Goal: Task Accomplishment & Management: Complete application form

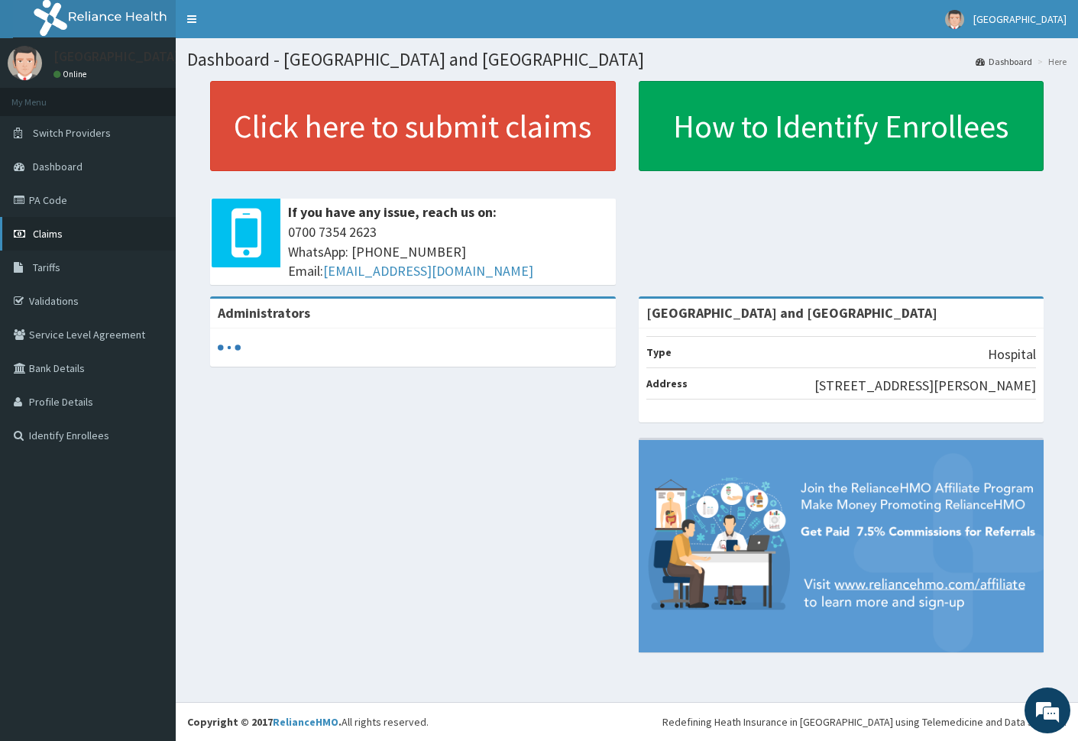
click at [52, 232] on span "Claims" at bounding box center [48, 234] width 30 height 14
click at [58, 299] on link "Validations" at bounding box center [88, 301] width 176 height 34
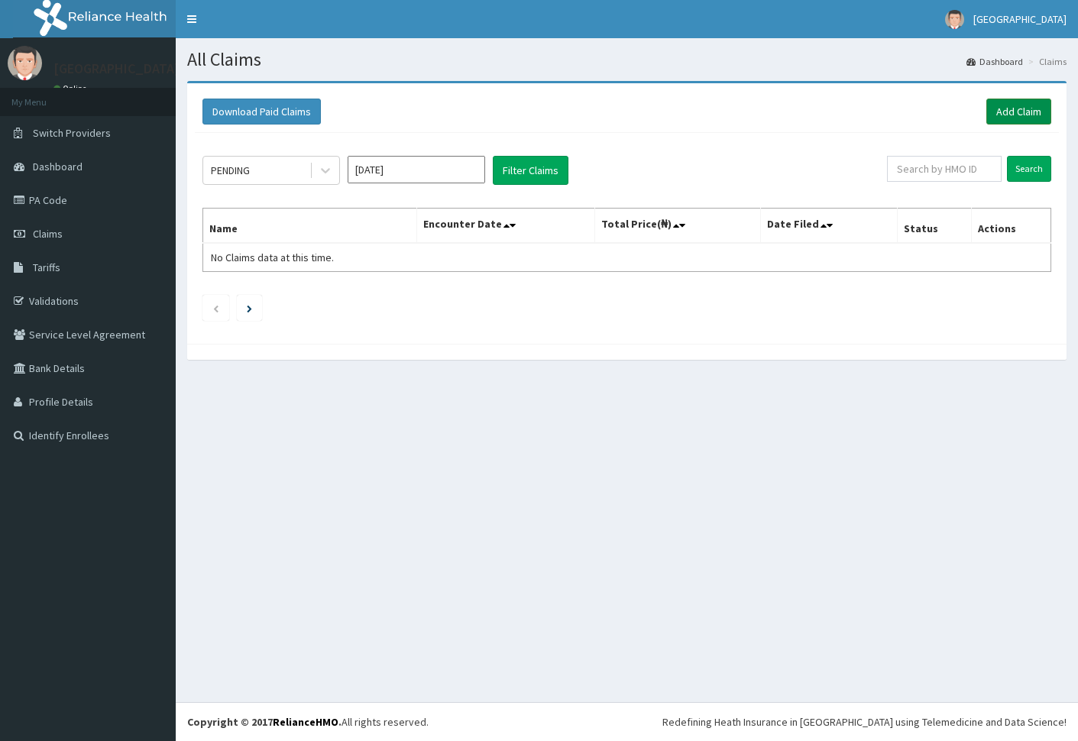
click at [1010, 105] on link "Add Claim" at bounding box center [1019, 112] width 65 height 26
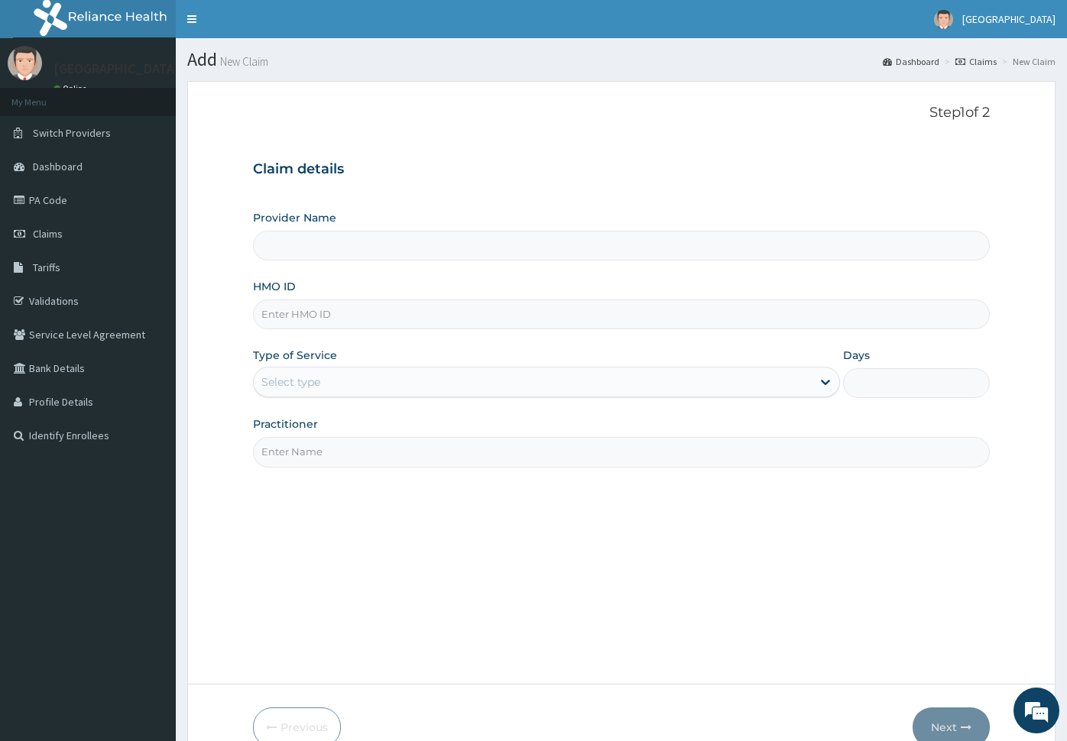
paste input "prv/10022/C"
type input "prv/10022/C"
type input "[GEOGRAPHIC_DATA] and [GEOGRAPHIC_DATA]"
type input "prv/10022/C"
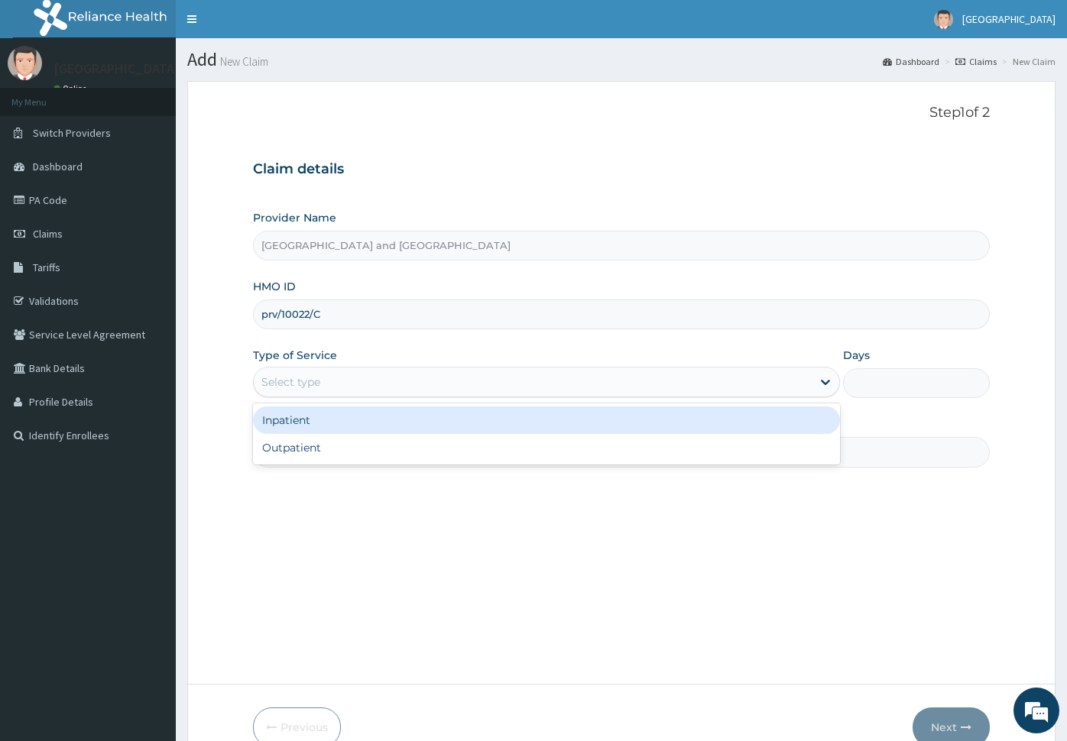
click at [464, 381] on div "Select type" at bounding box center [533, 382] width 558 height 24
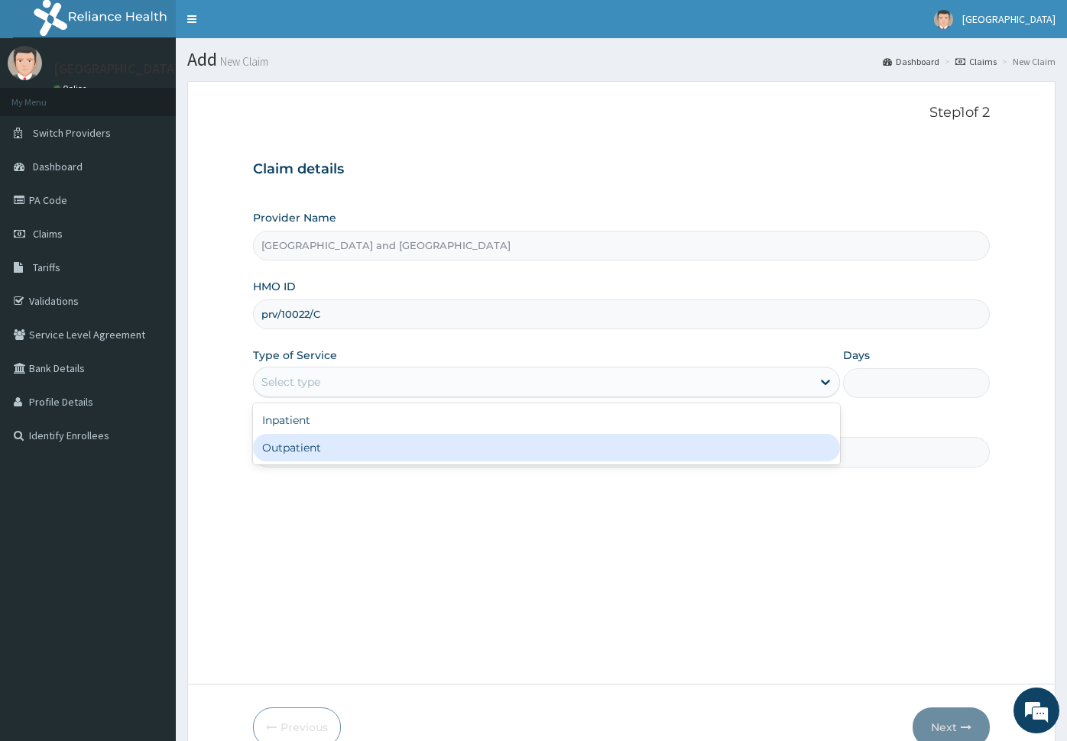
click at [436, 439] on div "Outpatient" at bounding box center [546, 448] width 587 height 28
type input "1"
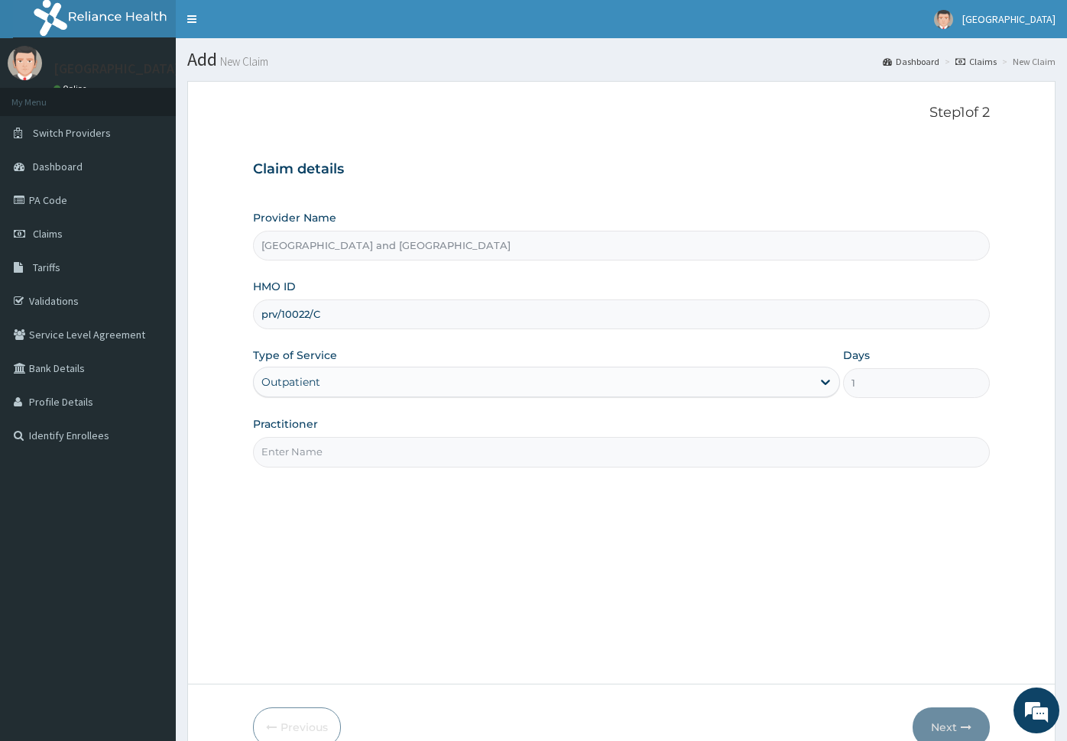
click at [430, 446] on input "Practitioner" at bounding box center [621, 452] width 737 height 30
type input "Dr Peter Ibom"
click at [935, 716] on button "Next" at bounding box center [950, 728] width 77 height 40
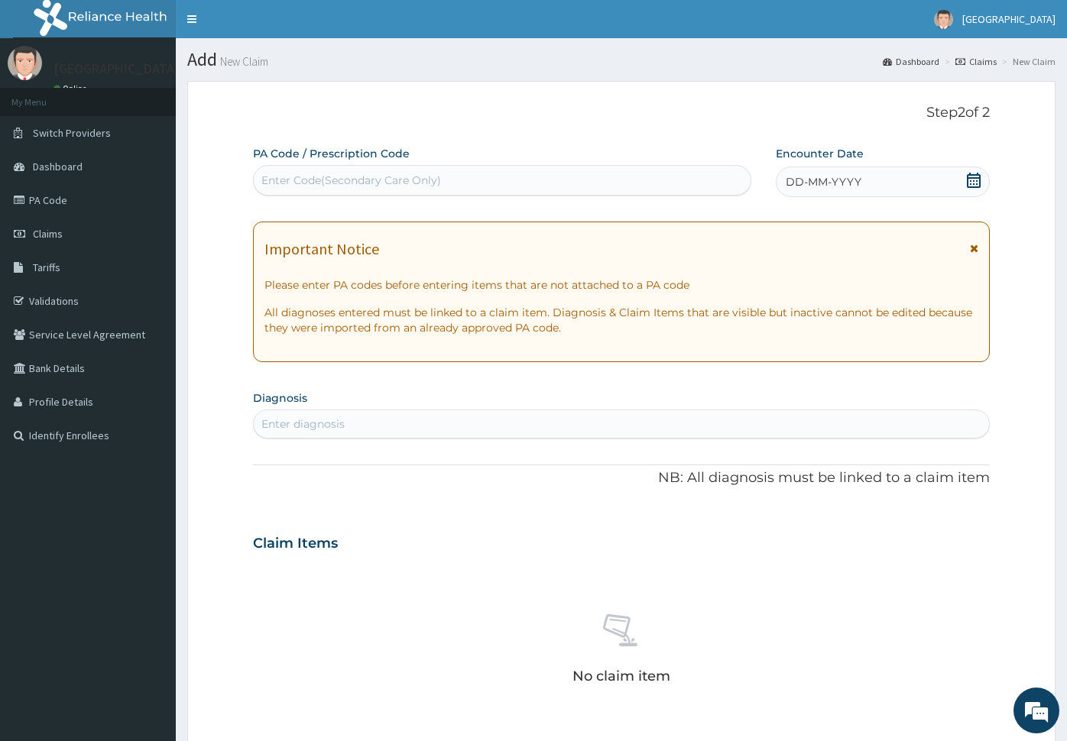
click at [822, 176] on span "DD-MM-YYYY" at bounding box center [824, 181] width 76 height 15
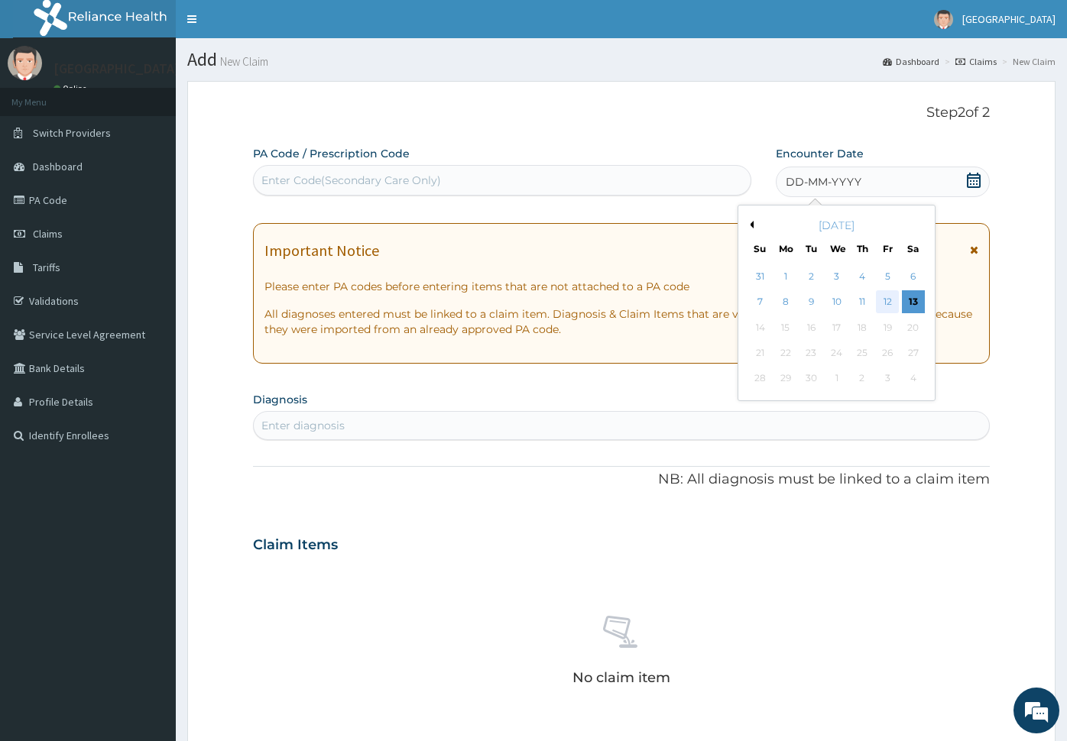
click at [883, 300] on div "12" at bounding box center [888, 302] width 23 height 23
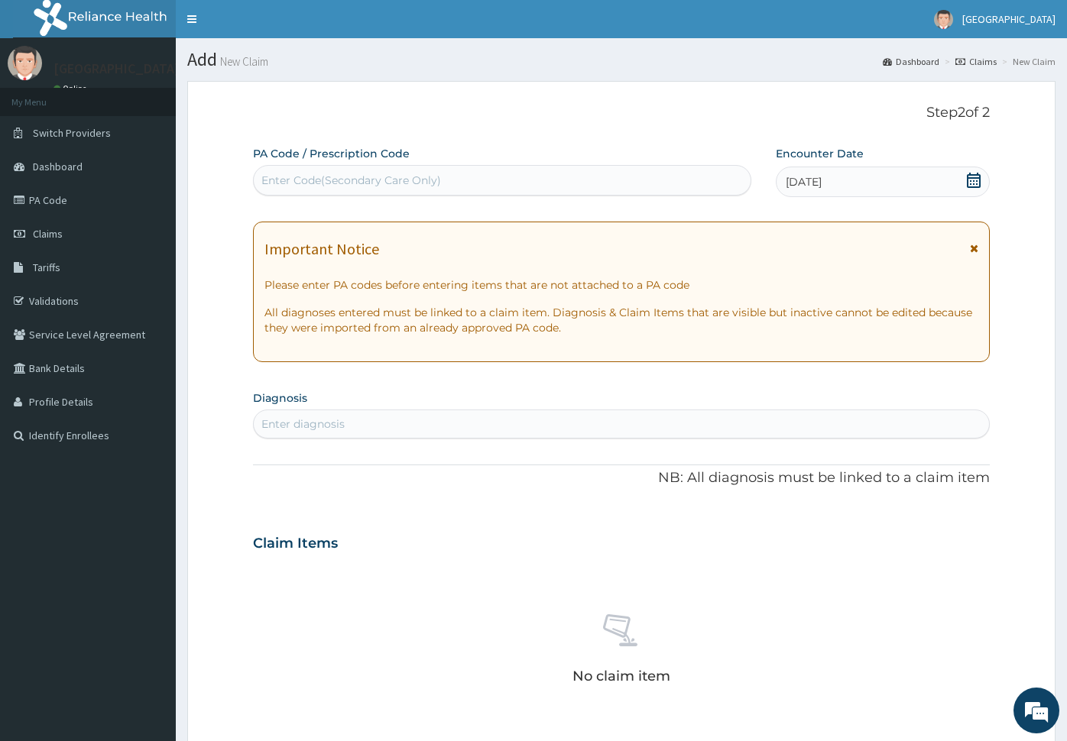
click at [449, 416] on div "Enter diagnosis" at bounding box center [621, 424] width 735 height 24
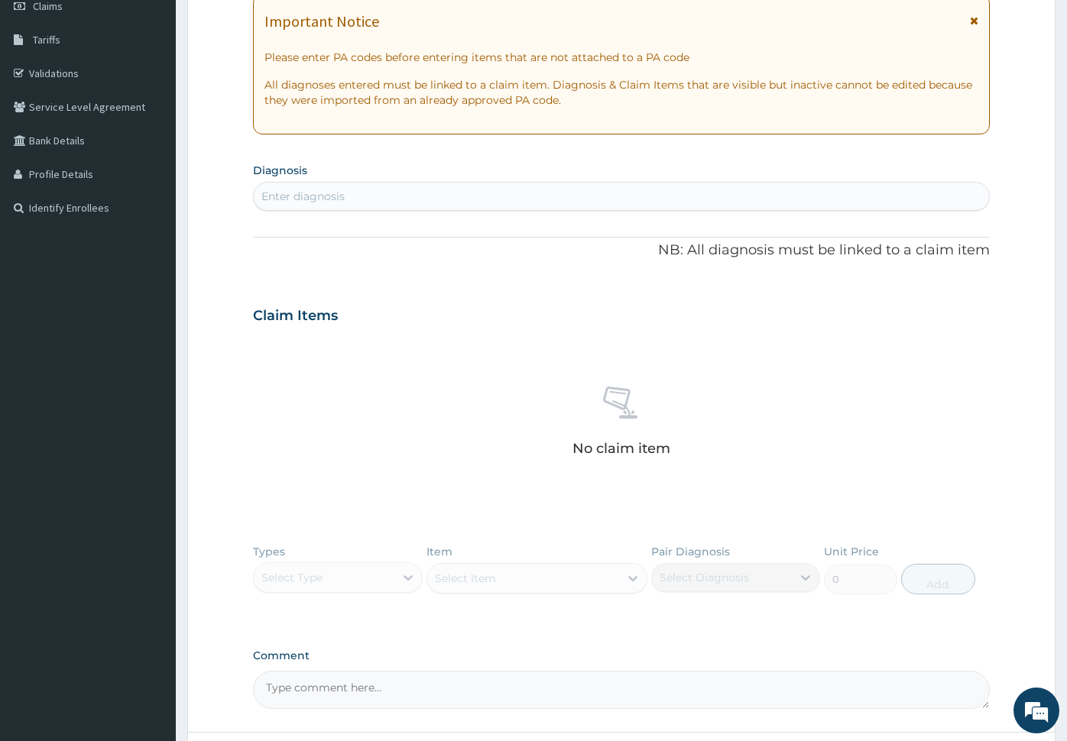
scroll to position [334, 0]
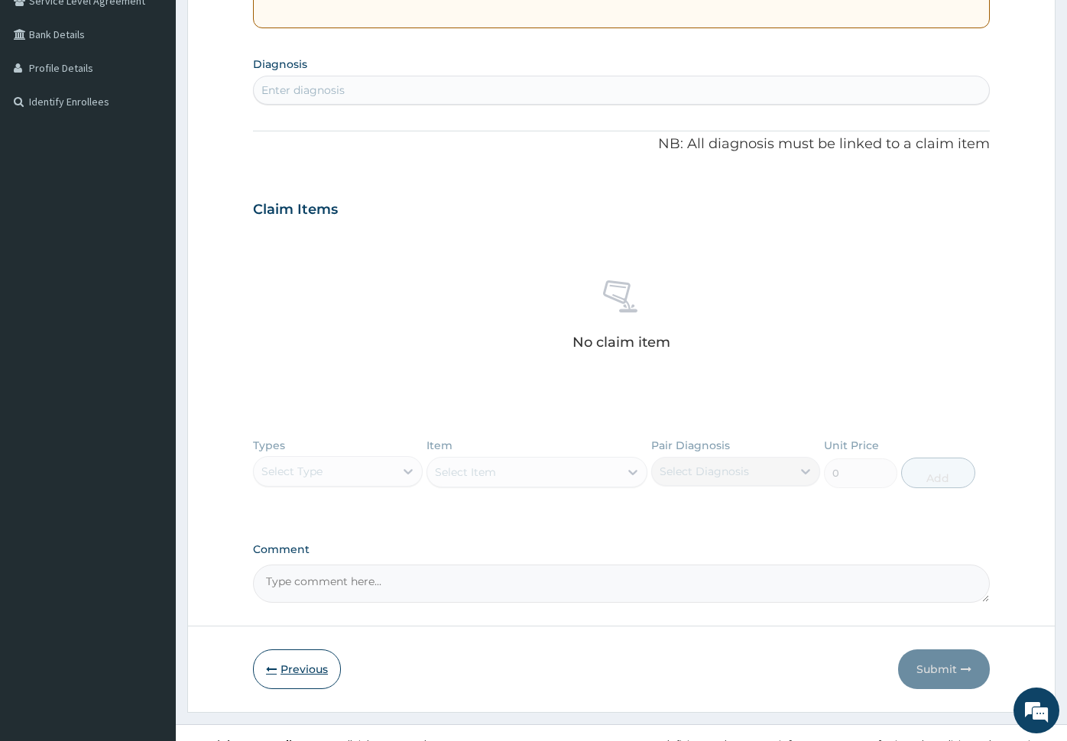
click at [293, 662] on button "Previous" at bounding box center [297, 670] width 88 height 40
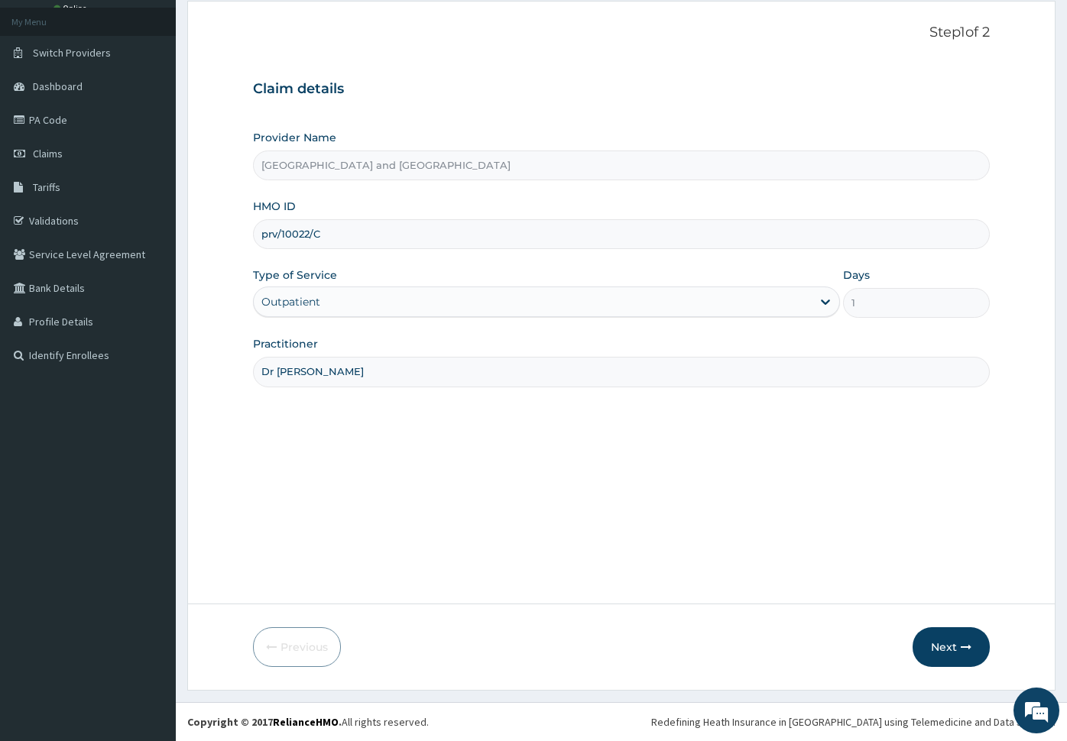
click at [348, 232] on input "prv/10022/C" at bounding box center [621, 234] width 737 height 30
type input "prv/10022/e"
click at [954, 641] on button "Next" at bounding box center [950, 647] width 77 height 40
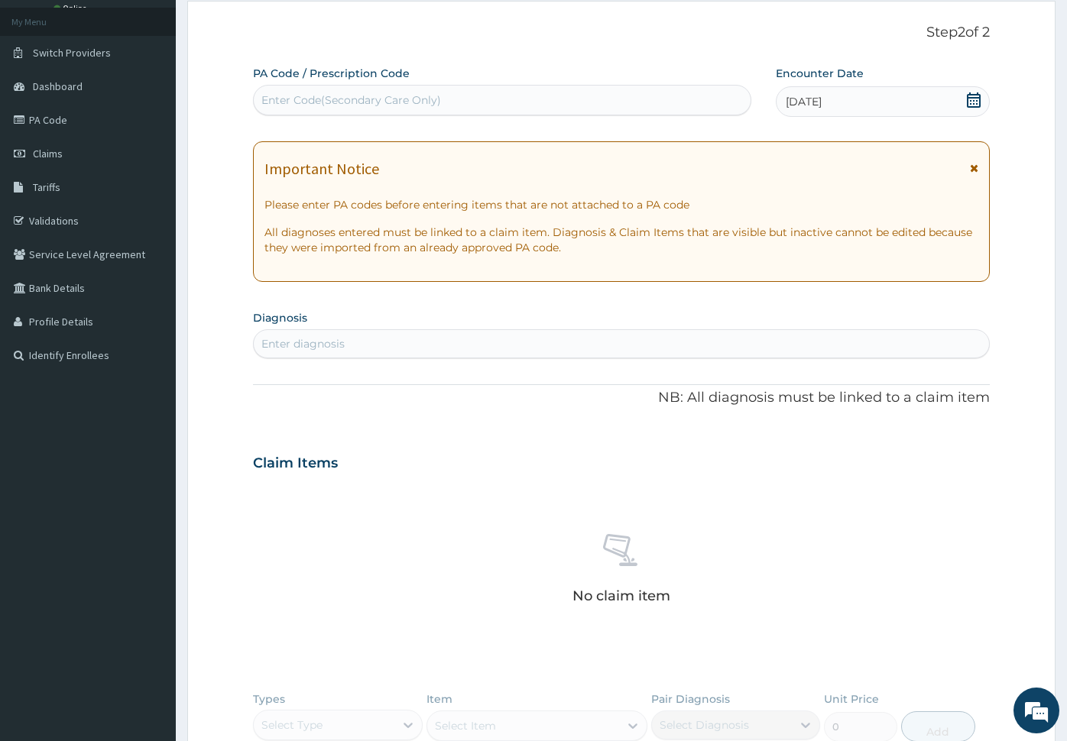
click at [348, 343] on div "Enter diagnosis" at bounding box center [621, 344] width 735 height 24
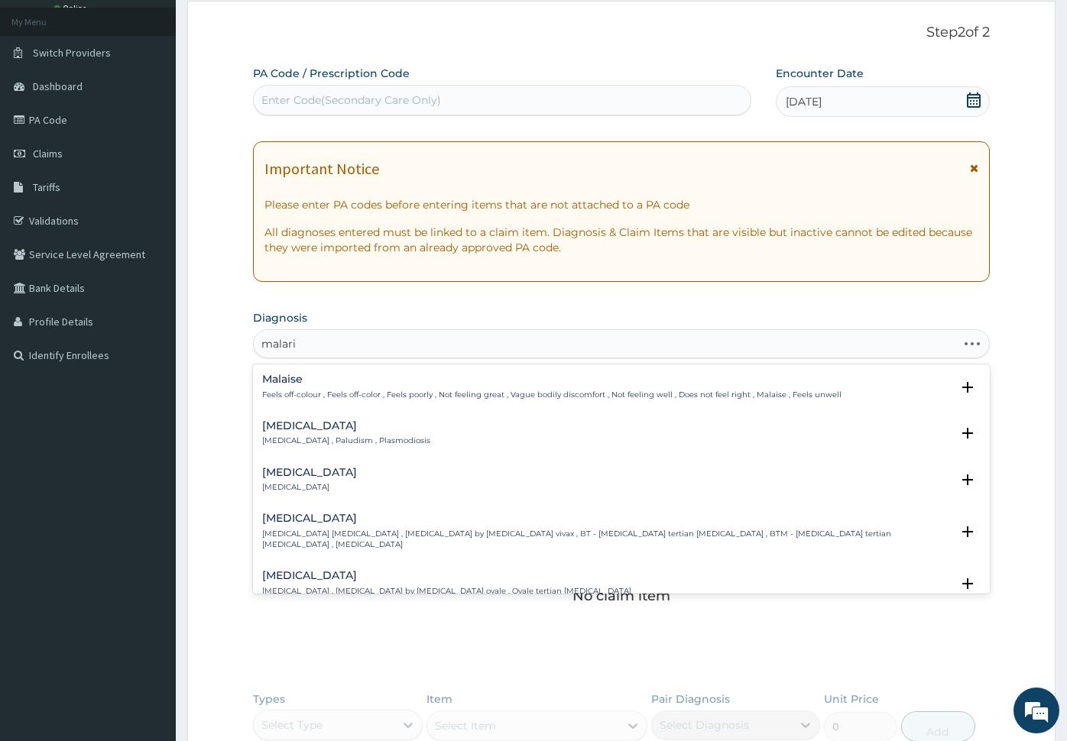
type input "malaria"
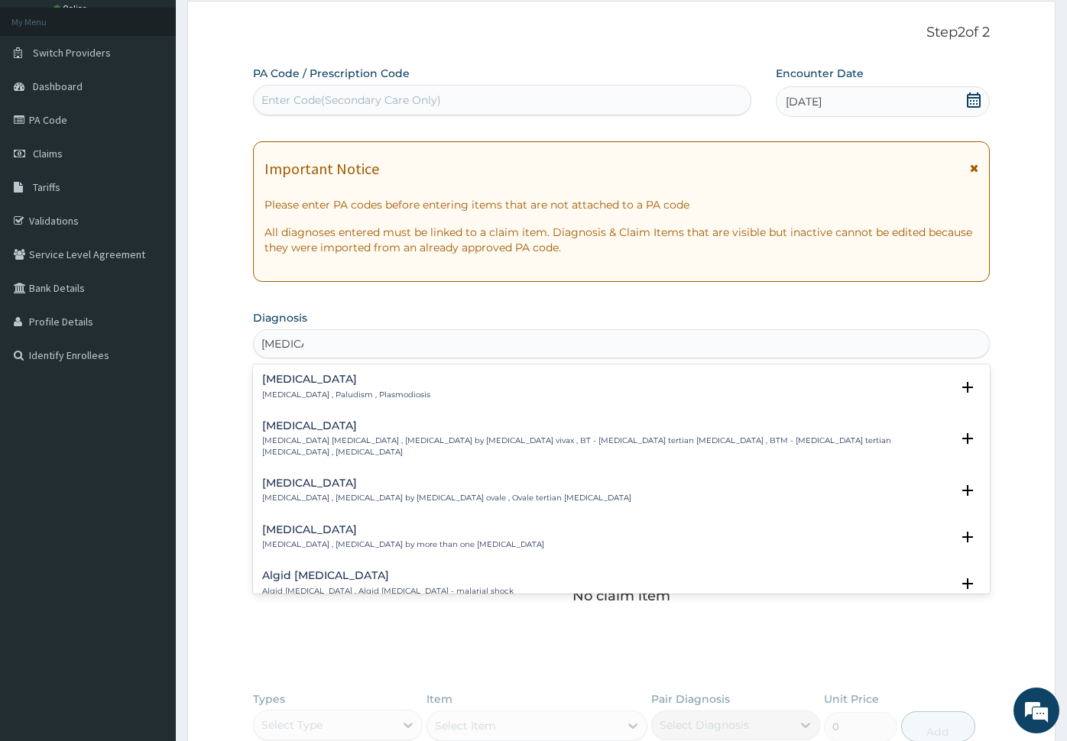
click at [288, 378] on h4 "Malaria" at bounding box center [346, 379] width 168 height 11
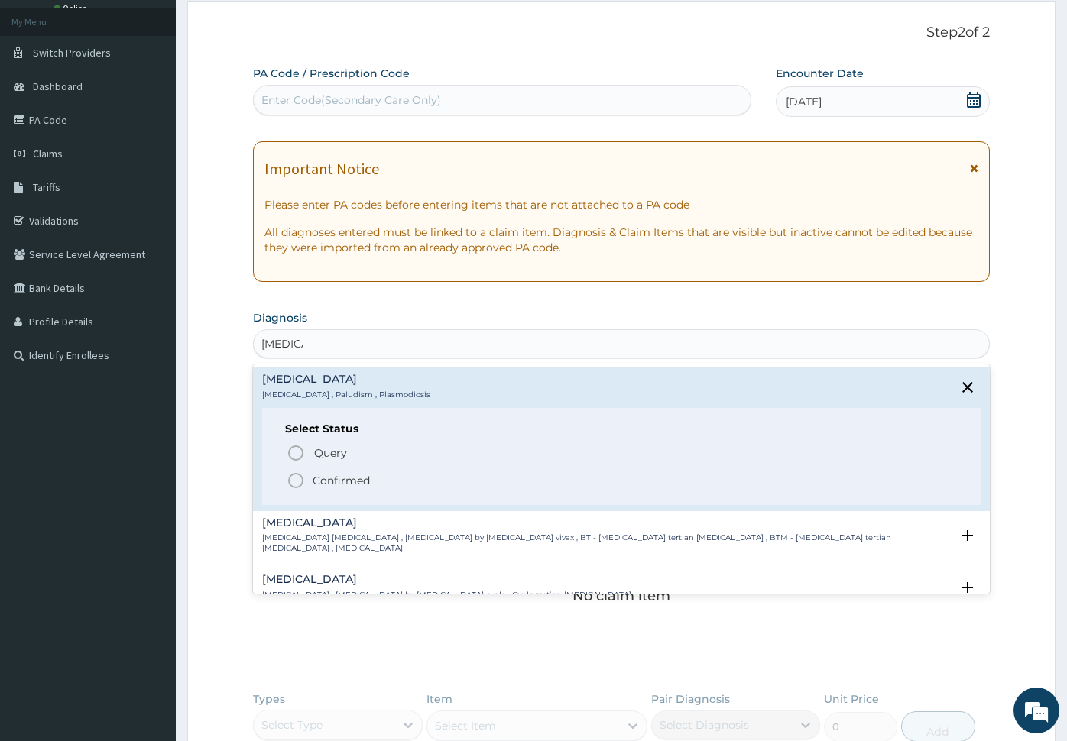
click at [298, 480] on icon "status option filled" at bounding box center [296, 481] width 18 height 18
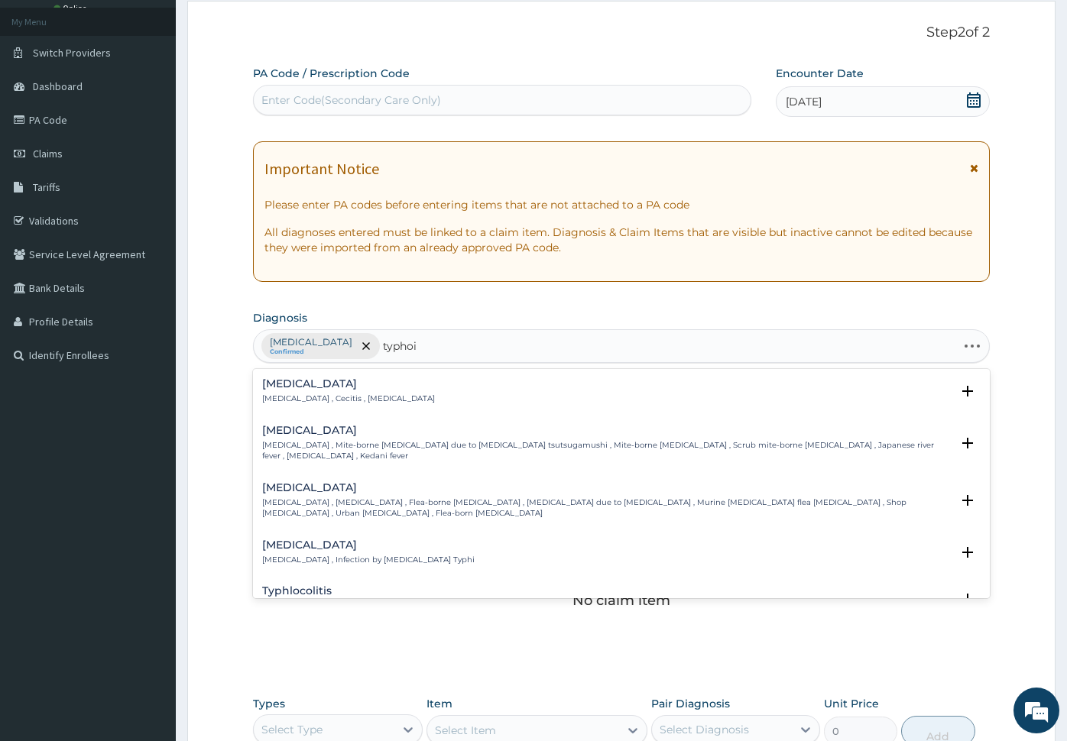
type input "typhoid"
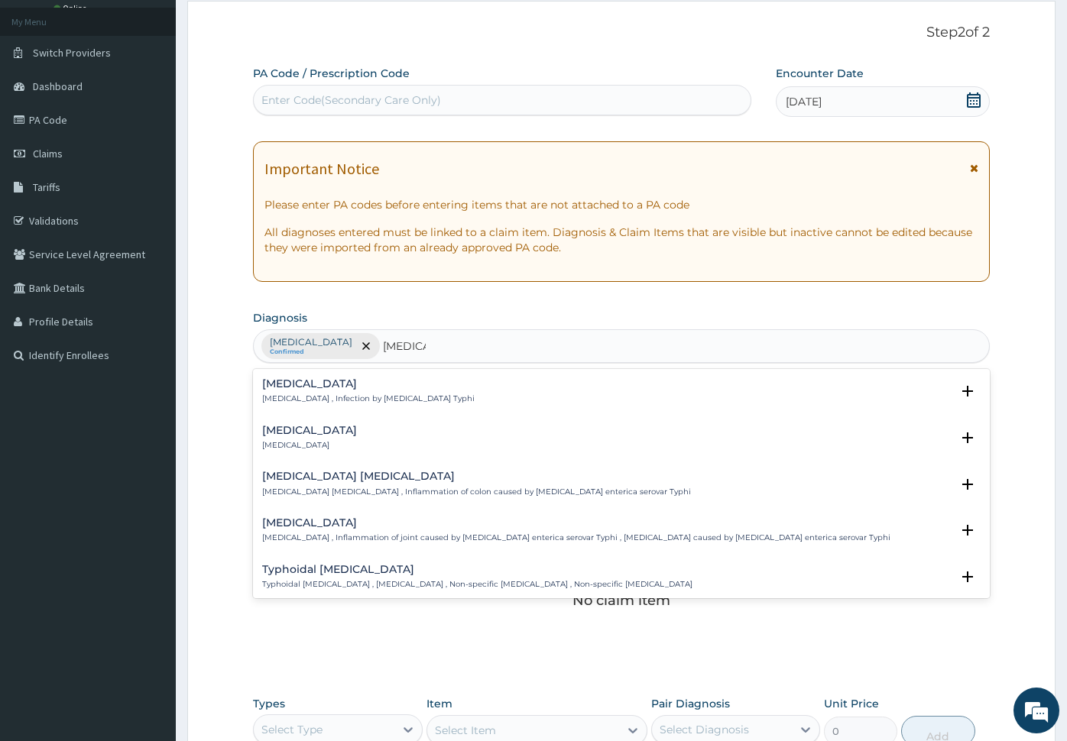
click at [284, 385] on h4 "Typhoid fever" at bounding box center [368, 383] width 212 height 11
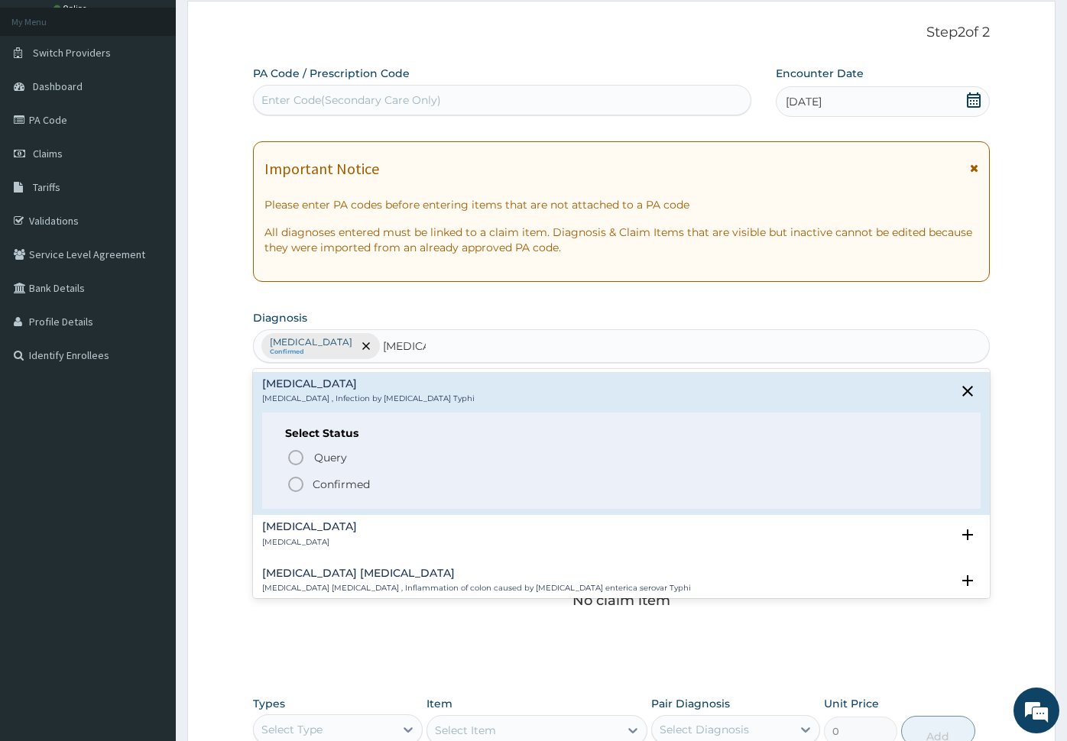
click at [292, 481] on icon "status option filled" at bounding box center [296, 484] width 18 height 18
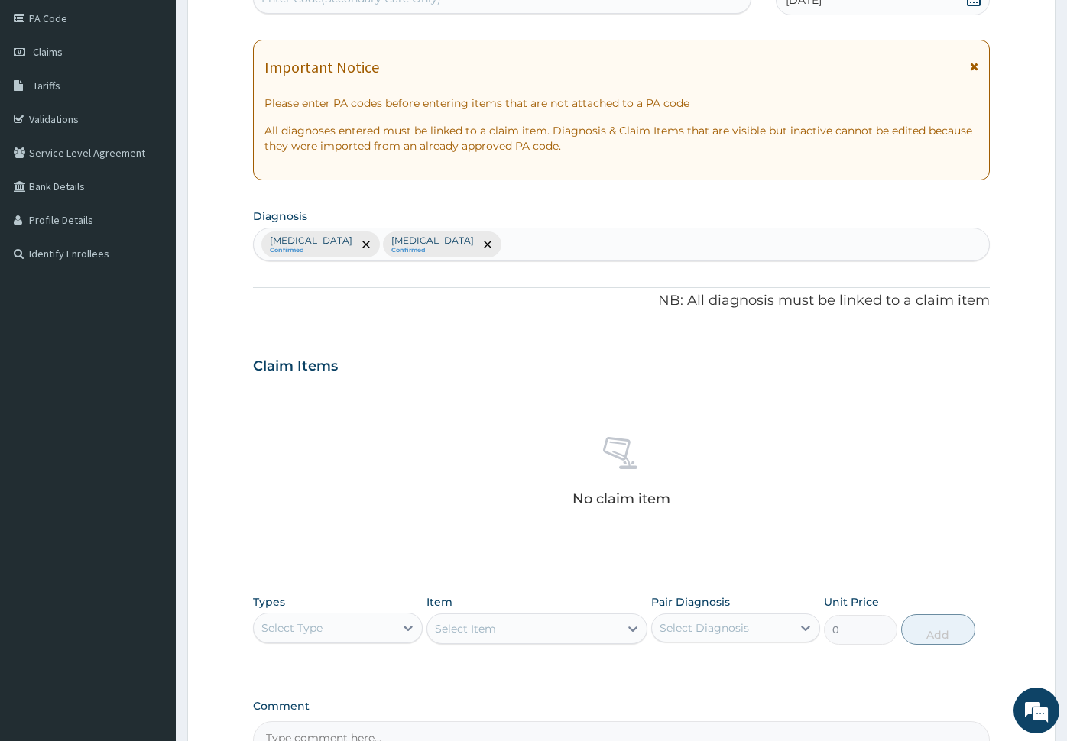
scroll to position [361, 0]
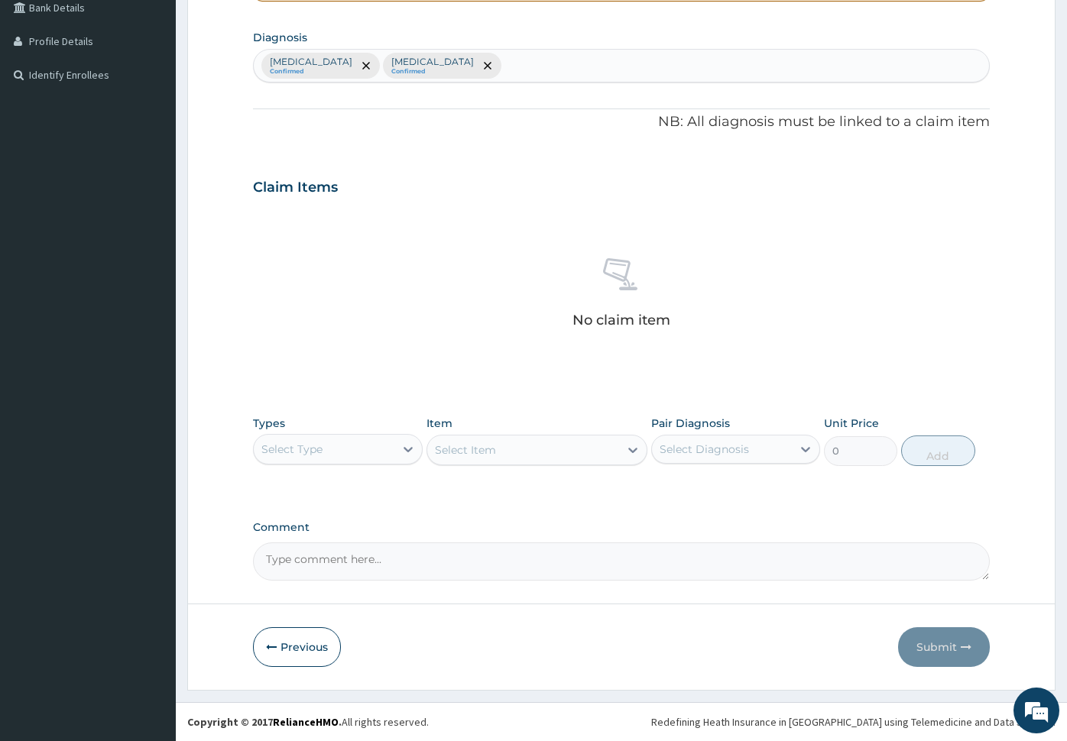
click at [338, 455] on div "Select Type" at bounding box center [324, 449] width 141 height 24
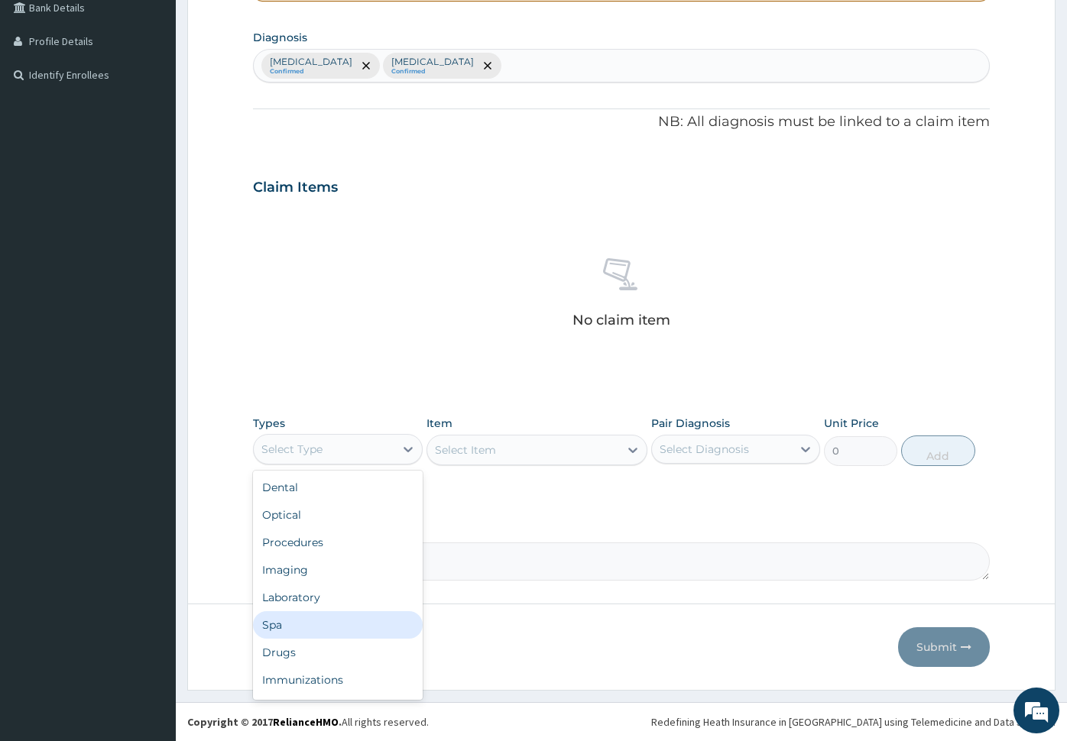
scroll to position [27, 0]
click at [322, 624] on div "Drugs" at bounding box center [338, 626] width 170 height 28
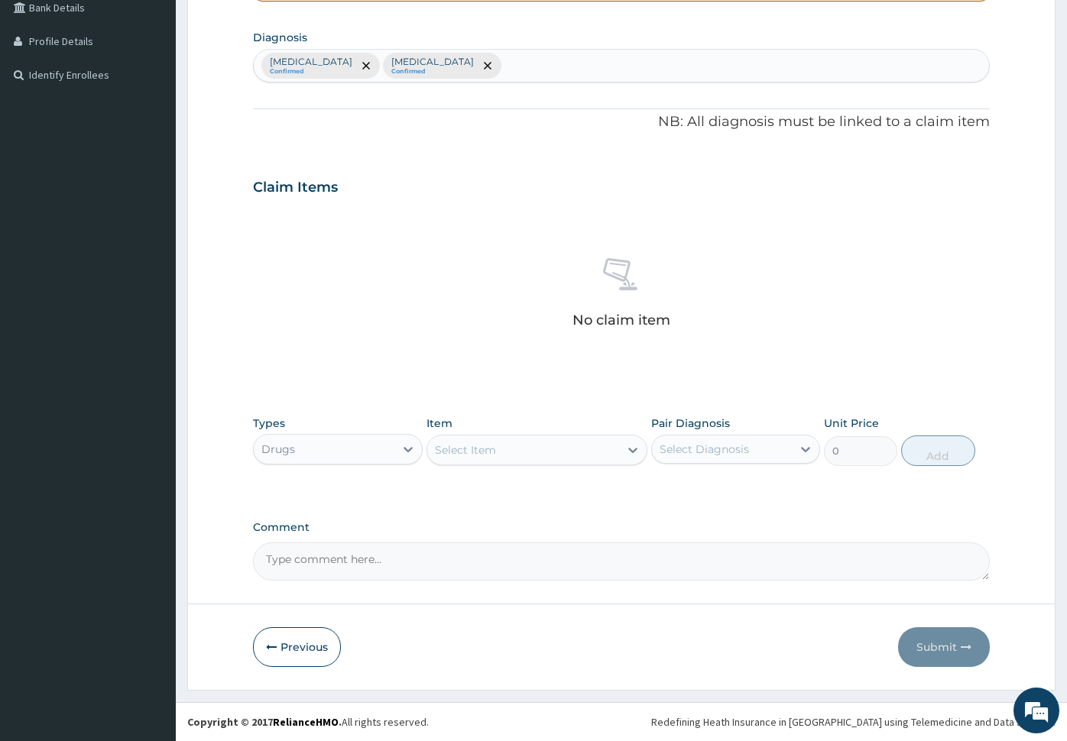
click at [536, 454] on div "Select Item" at bounding box center [523, 450] width 192 height 24
type input "general"
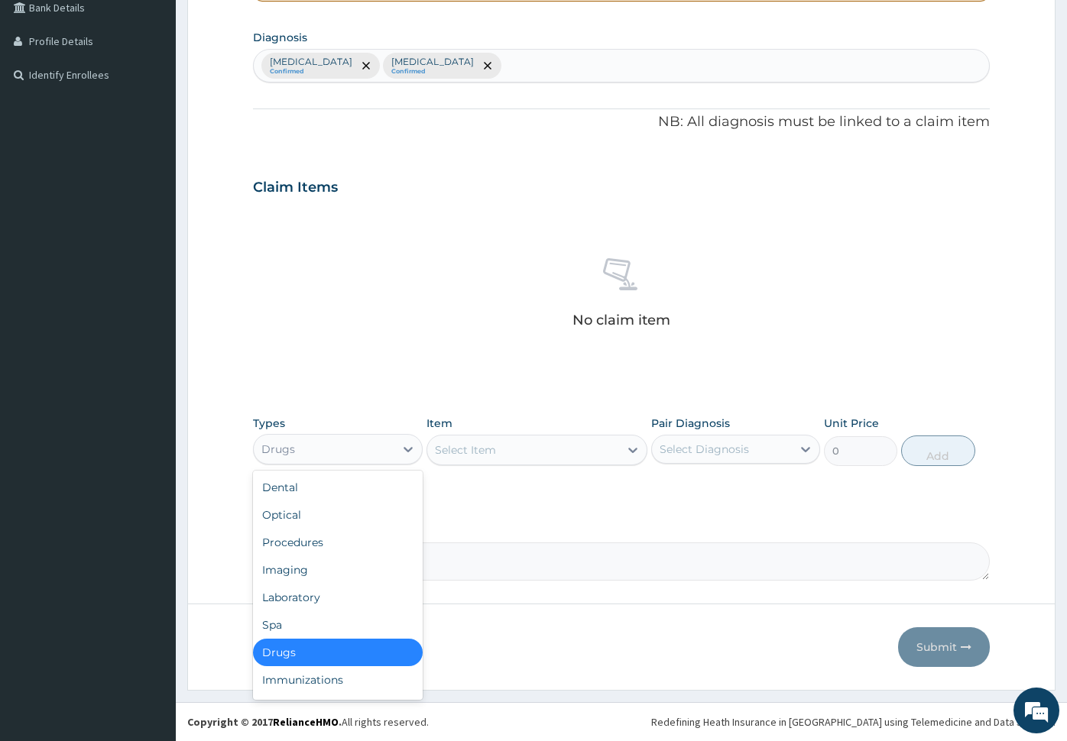
click at [325, 440] on div "Drugs" at bounding box center [324, 449] width 141 height 24
click at [315, 537] on div "Procedures" at bounding box center [338, 543] width 170 height 28
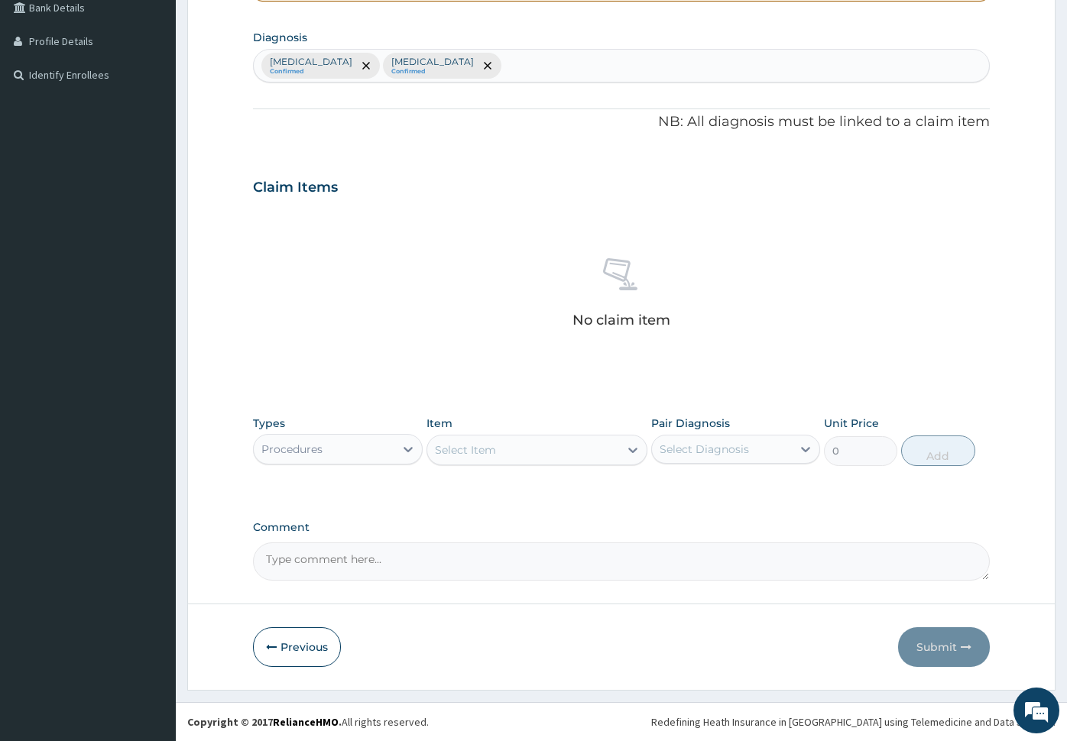
click at [516, 448] on div "Select Item" at bounding box center [523, 450] width 192 height 24
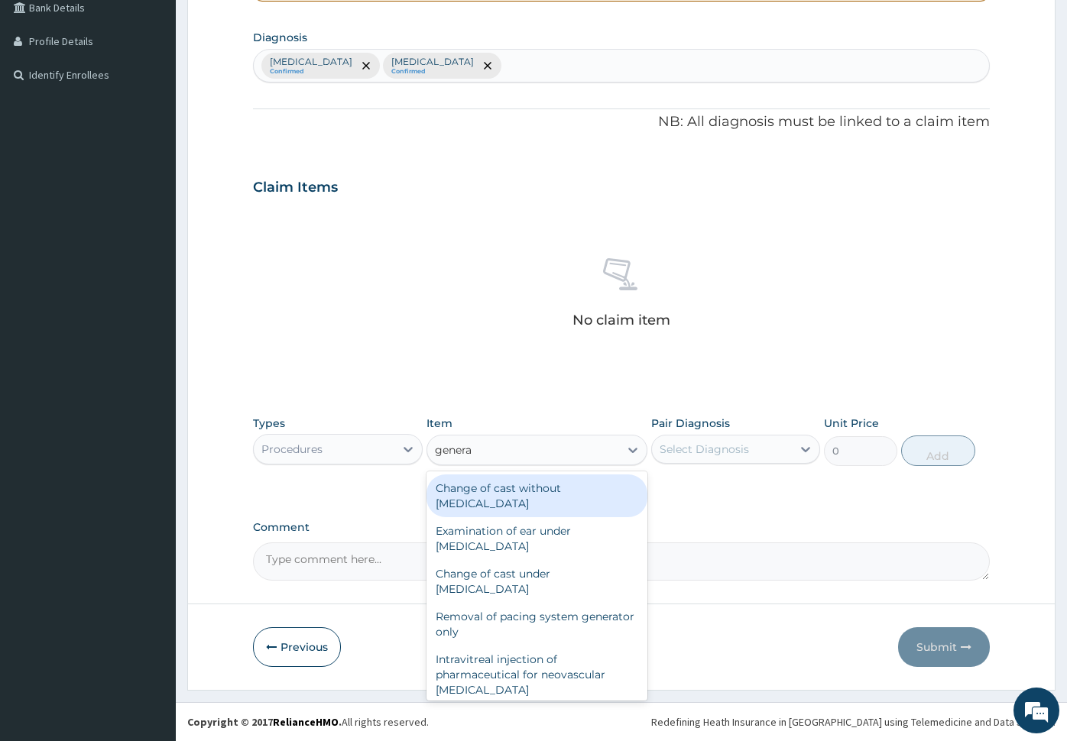
type input "general"
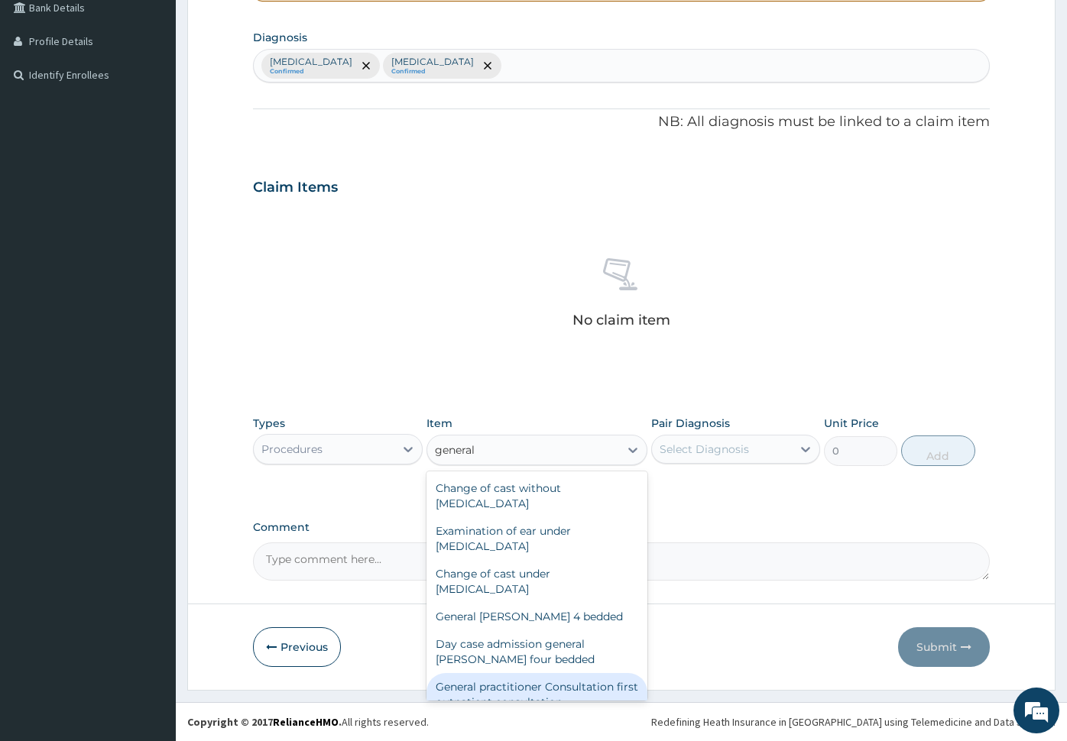
click at [543, 690] on div "General practitioner Consultation first outpatient consultation" at bounding box center [536, 694] width 221 height 43
type input "3000"
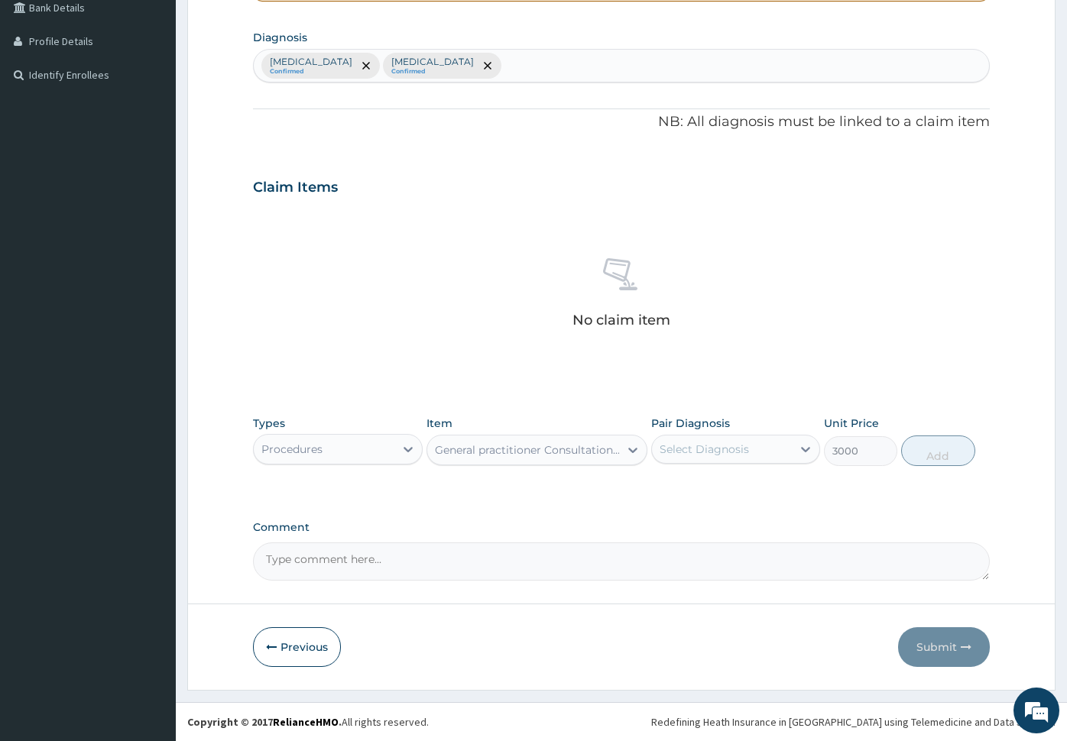
click at [745, 426] on div "Pair Diagnosis Select Diagnosis" at bounding box center [736, 441] width 170 height 50
click at [743, 444] on div "Select Diagnosis" at bounding box center [704, 449] width 89 height 15
click at [744, 488] on div "Malaria" at bounding box center [736, 488] width 170 height 31
checkbox input "true"
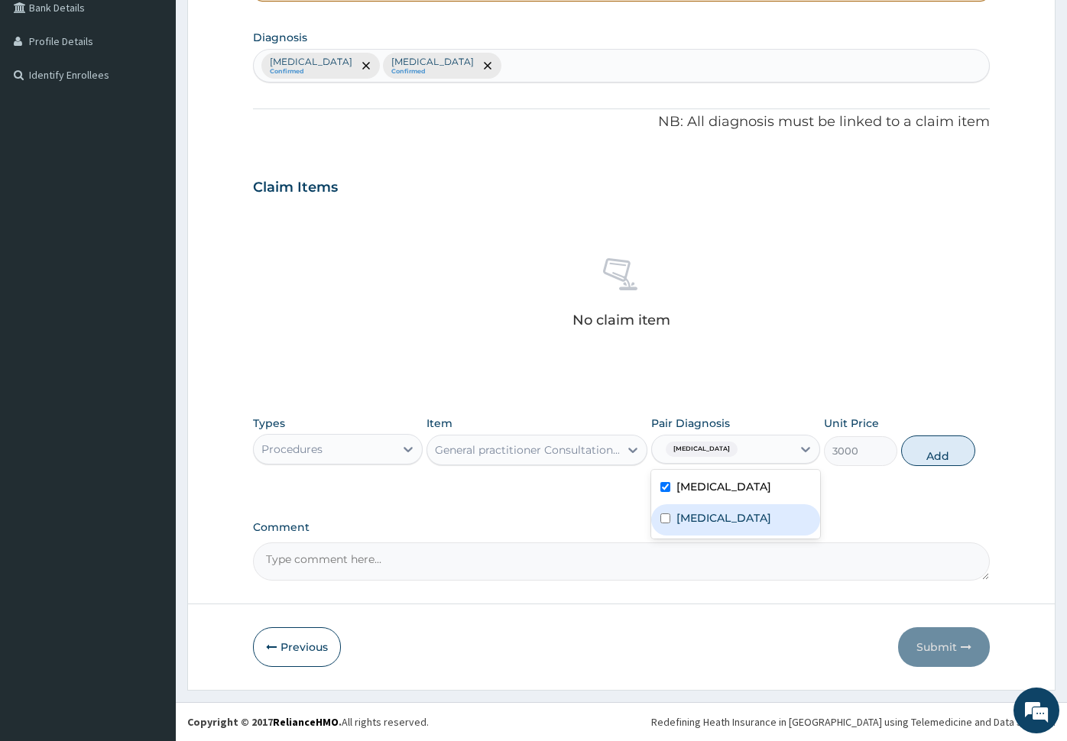
click at [737, 520] on label "Typhoid fever" at bounding box center [723, 517] width 95 height 15
checkbox input "true"
click at [928, 455] on button "Add" at bounding box center [937, 451] width 73 height 31
type input "0"
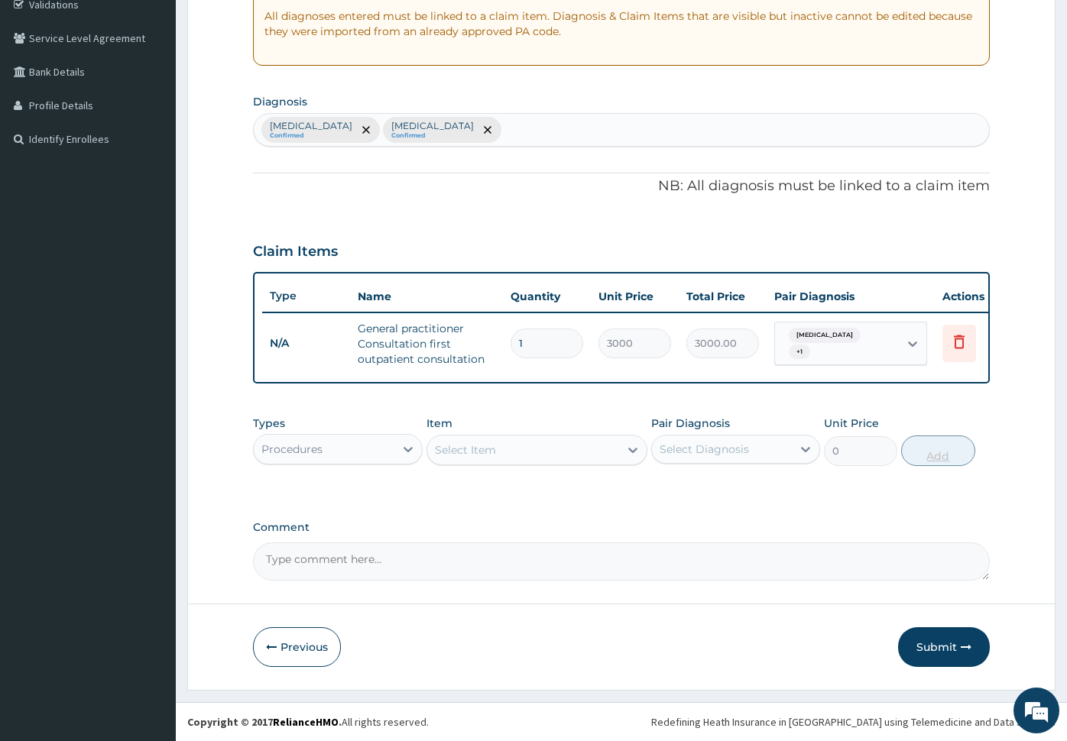
scroll to position [308, 0]
click at [495, 443] on div "Select Item" at bounding box center [465, 449] width 61 height 15
type input "malaria"
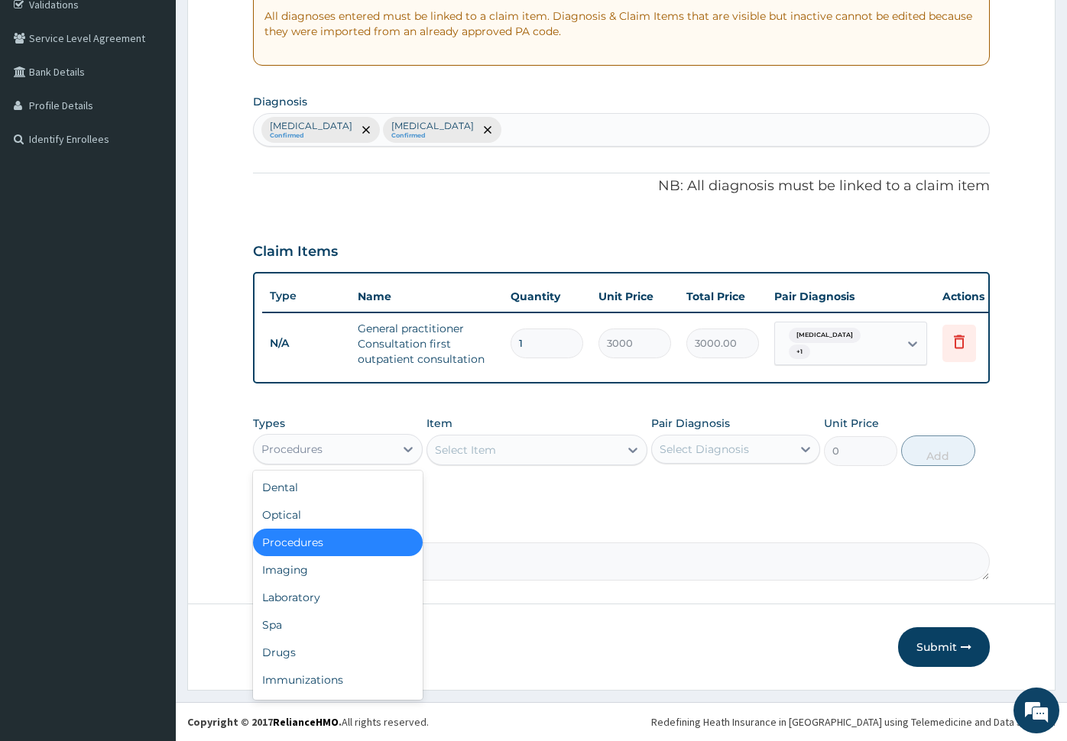
click at [344, 446] on div "Procedures" at bounding box center [324, 449] width 141 height 24
click at [319, 586] on div "Laboratory" at bounding box center [338, 598] width 170 height 28
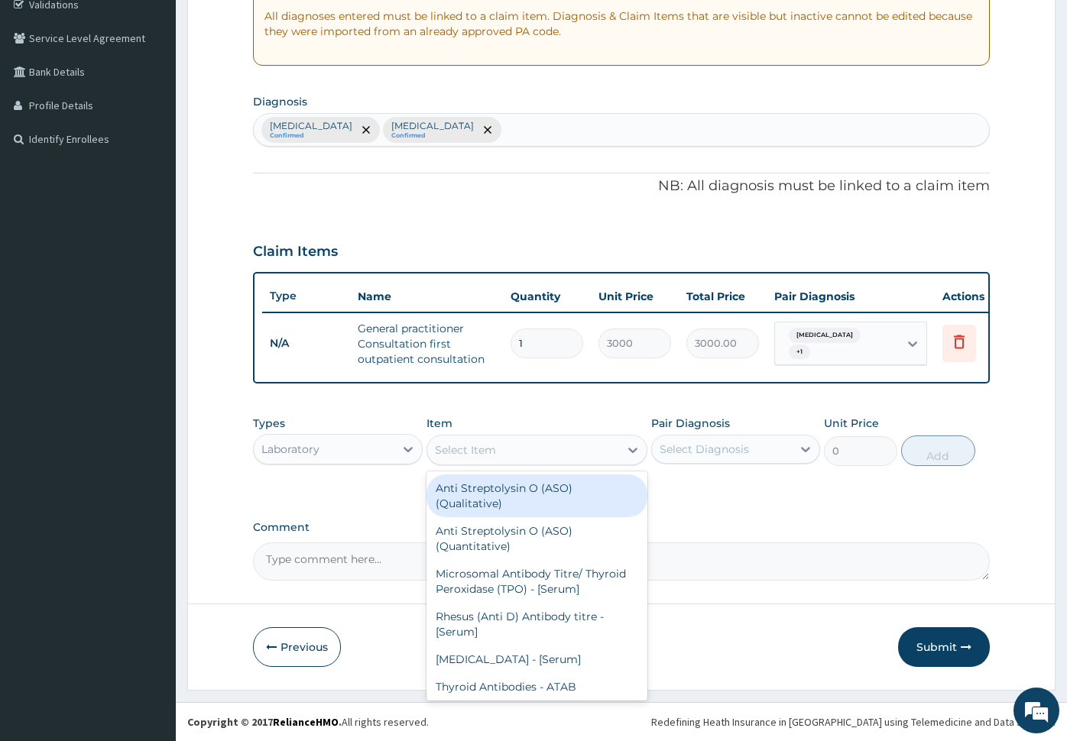
click at [551, 449] on div "Select Item" at bounding box center [523, 450] width 192 height 24
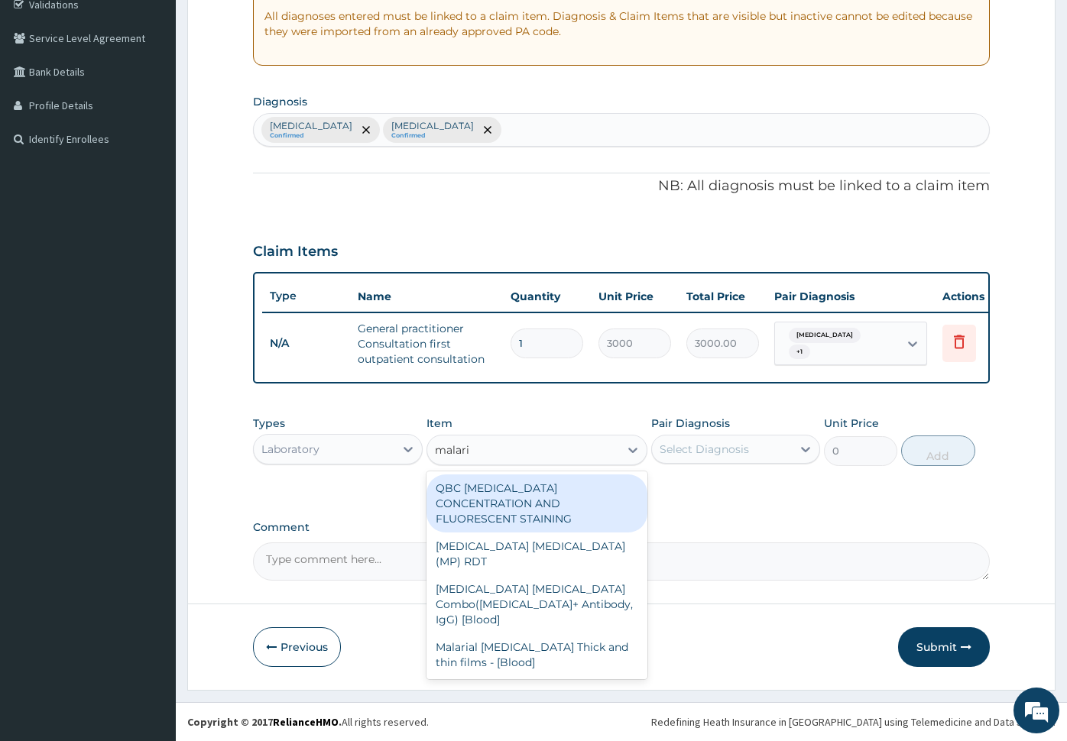
type input "malaria"
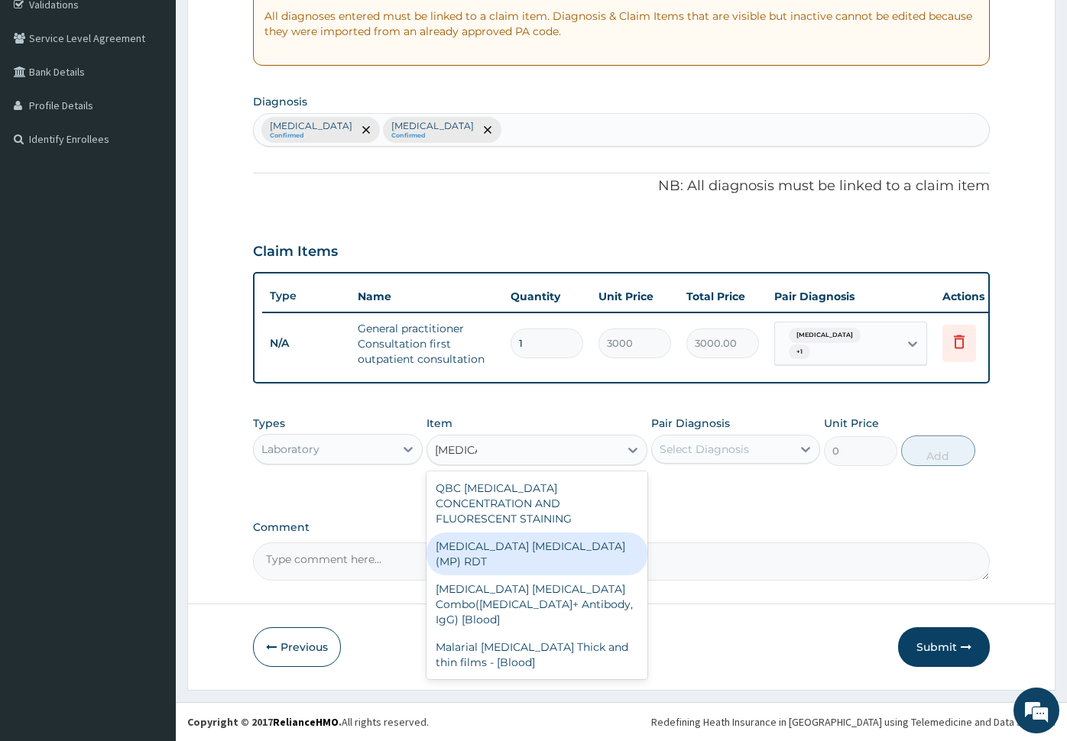
type input "1500"
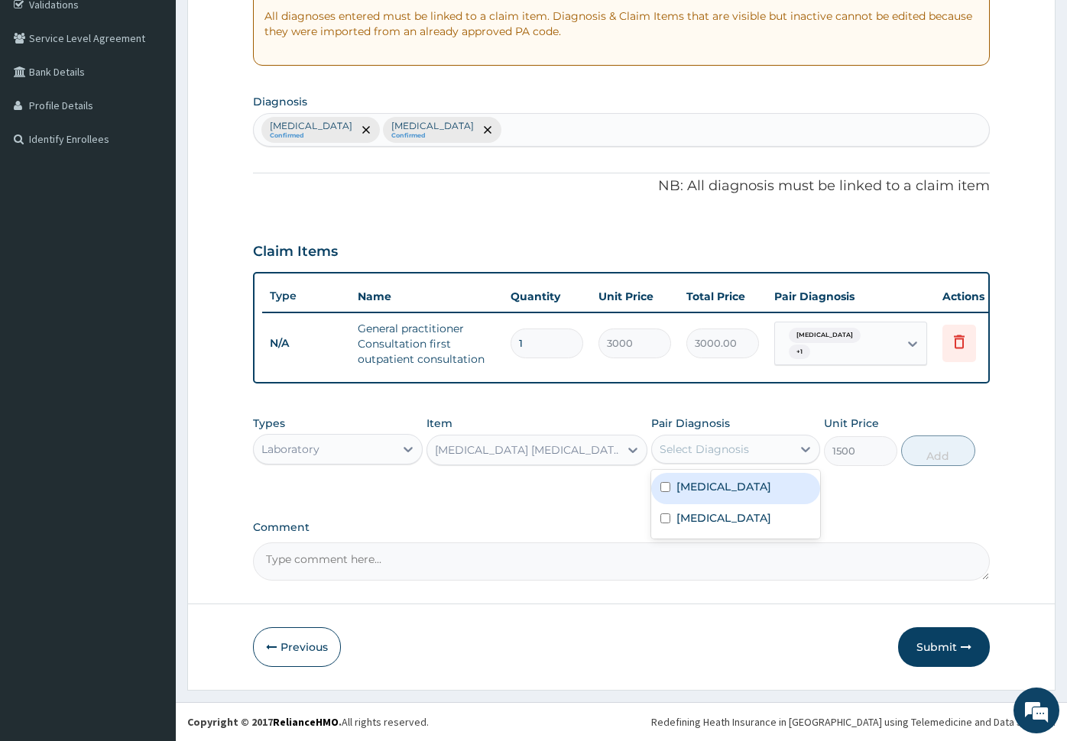
click at [732, 437] on div "Select Diagnosis" at bounding box center [722, 449] width 141 height 24
click at [732, 486] on div "Malaria" at bounding box center [736, 488] width 170 height 31
checkbox input "true"
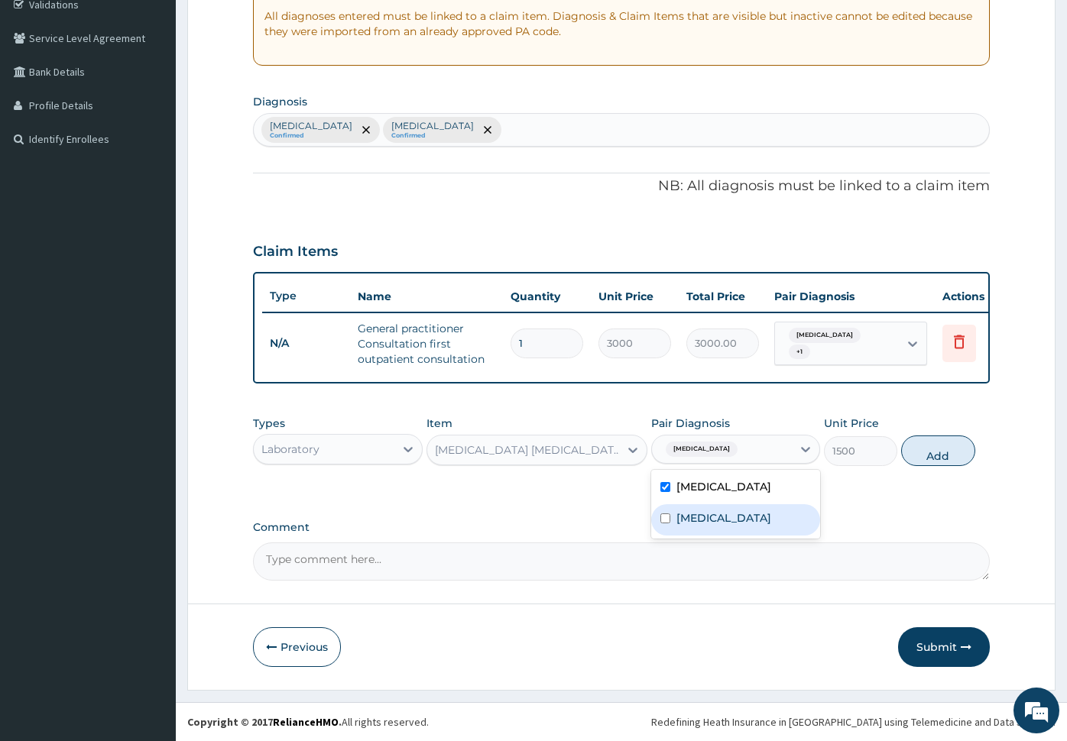
click at [748, 523] on label "Typhoid fever" at bounding box center [723, 517] width 95 height 15
click at [744, 527] on div "Typhoid fever" at bounding box center [736, 519] width 170 height 31
checkbox input "false"
click at [929, 451] on button "Add" at bounding box center [937, 451] width 73 height 31
type input "0"
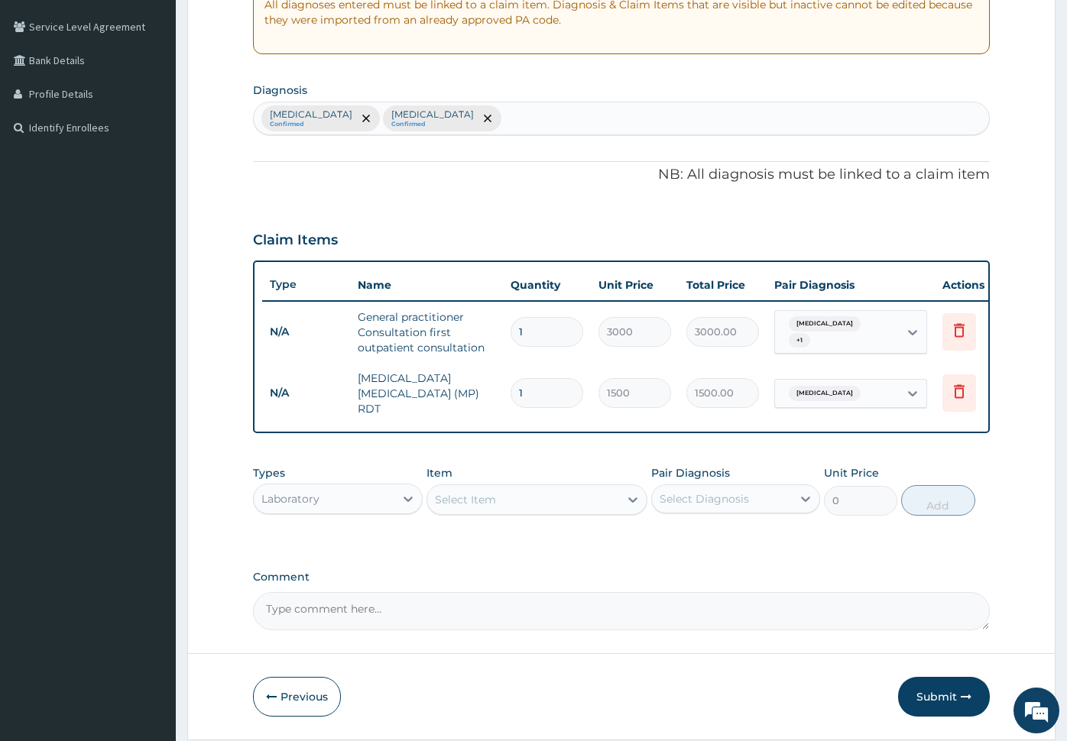
click at [494, 504] on div "Select Item" at bounding box center [465, 499] width 61 height 15
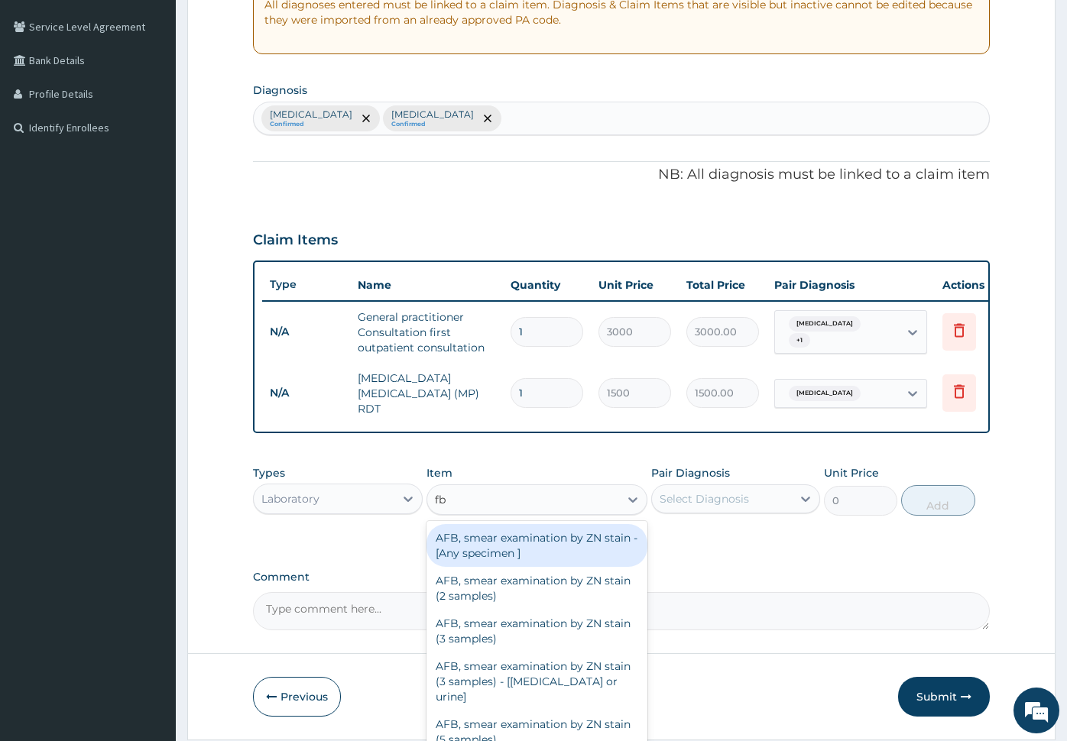
type input "fbc"
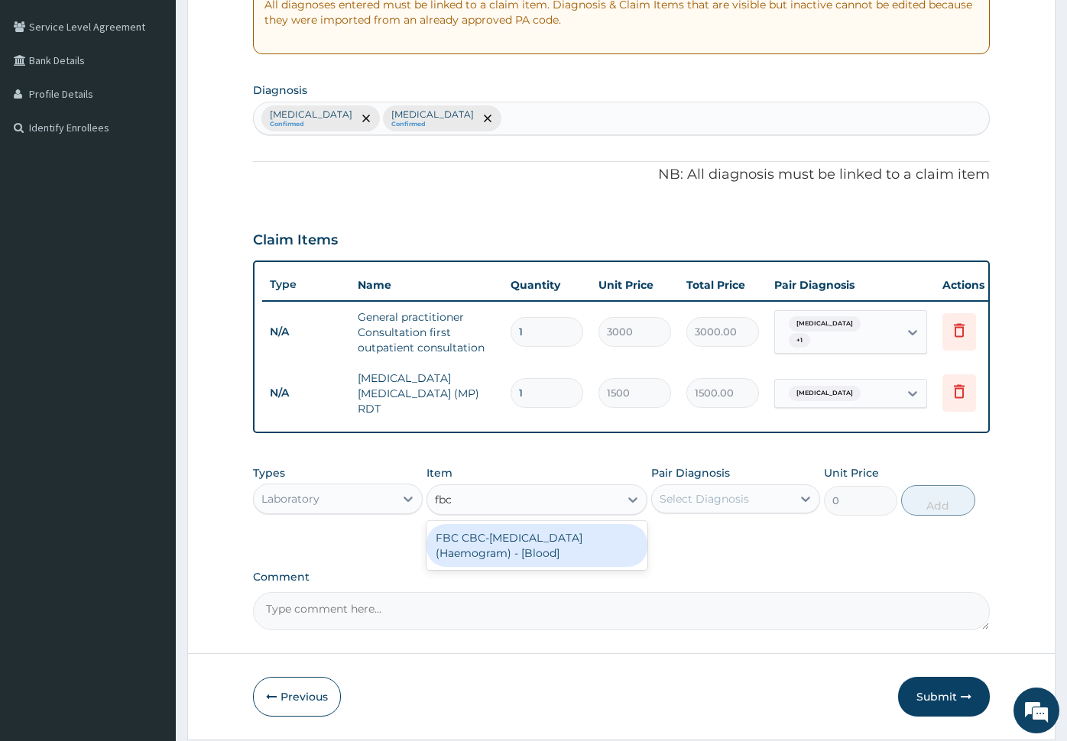
type input "3000"
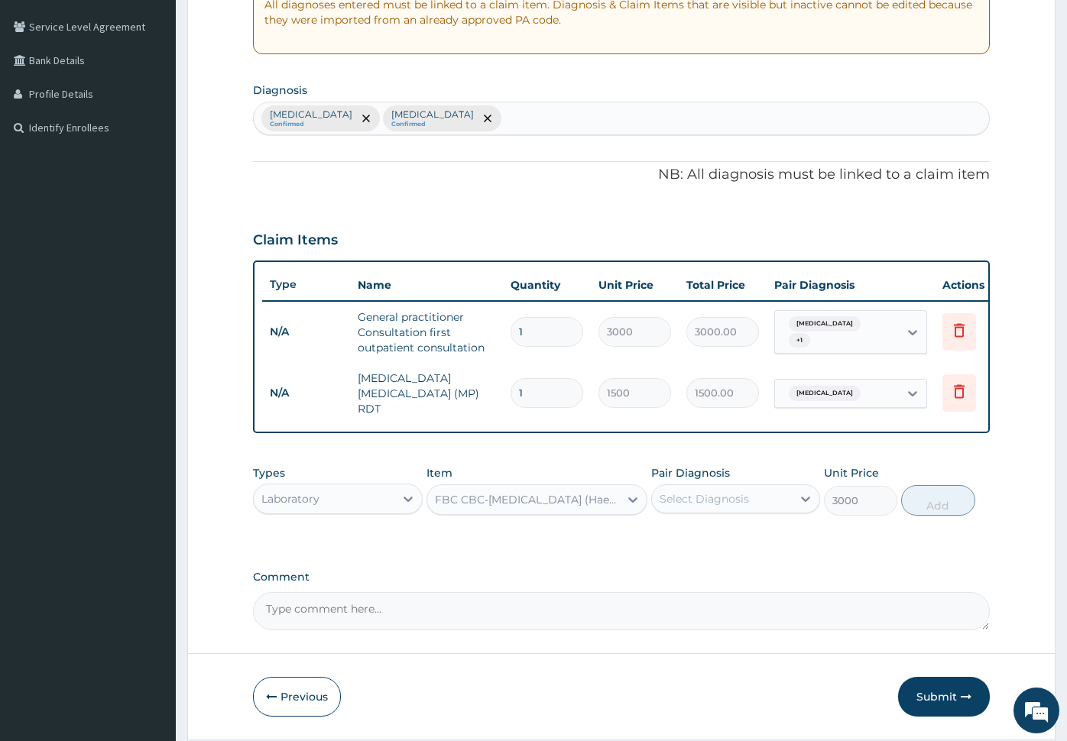
click at [716, 504] on div "Select Diagnosis" at bounding box center [704, 498] width 89 height 15
click at [733, 563] on label "Typhoid fever" at bounding box center [723, 567] width 95 height 15
checkbox input "true"
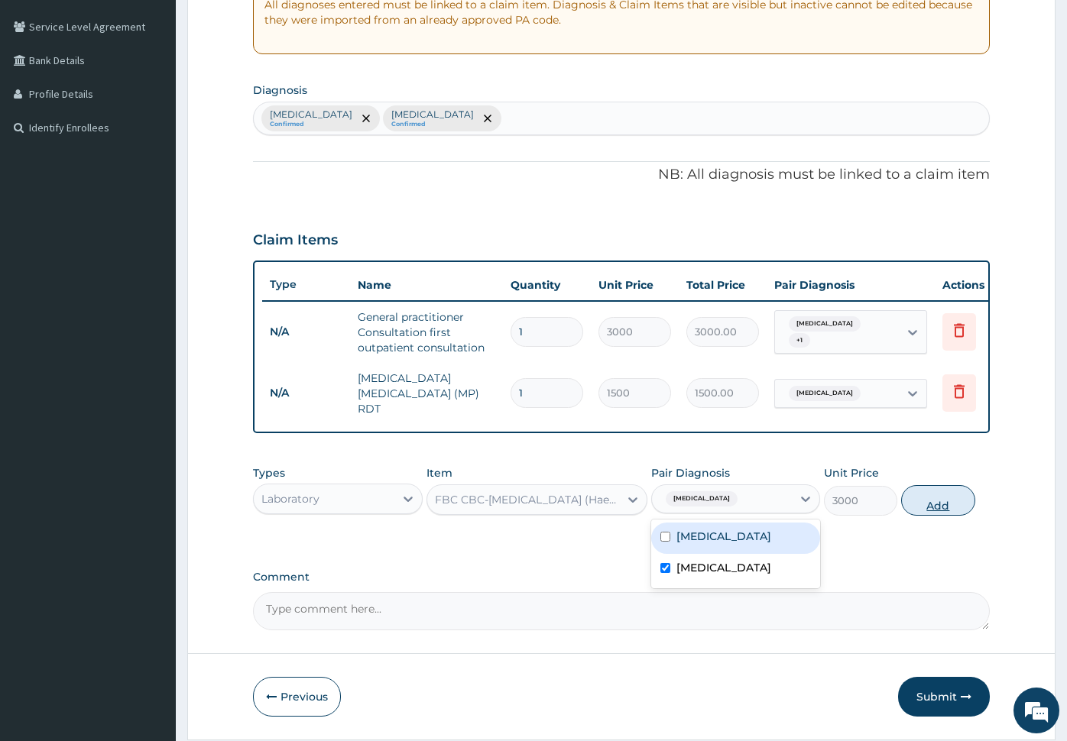
click at [958, 507] on button "Add" at bounding box center [937, 500] width 73 height 31
type input "0"
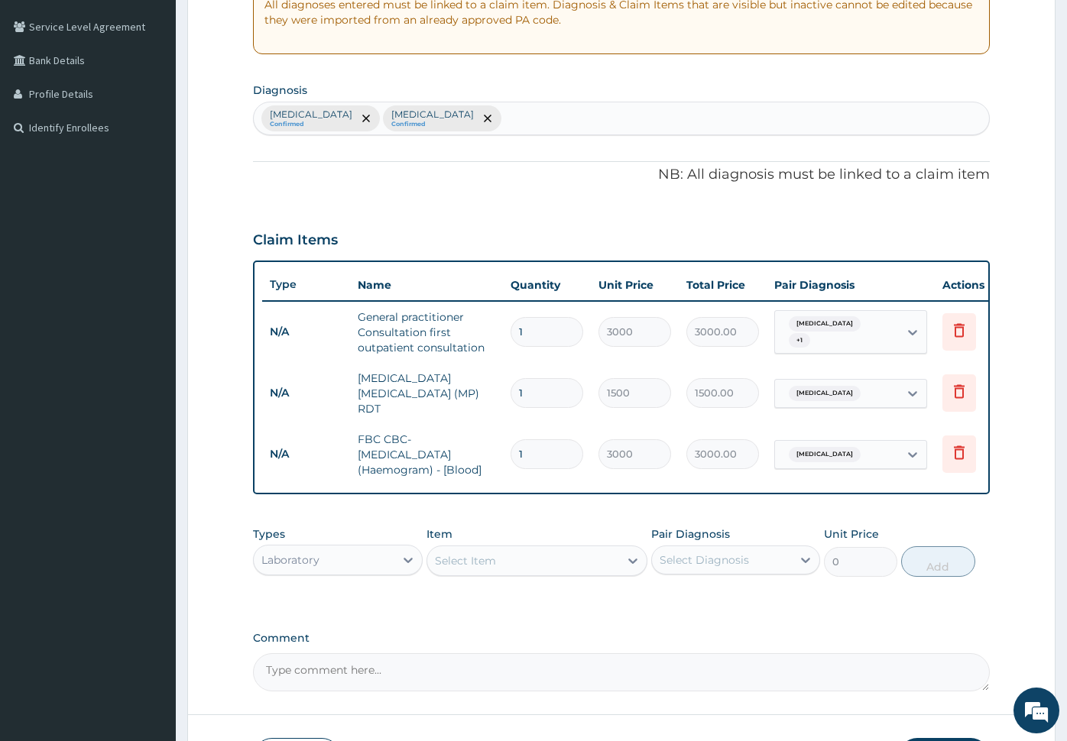
click at [574, 98] on section "Diagnosis Malaria Confirmed Typhoid fever Confirmed" at bounding box center [621, 107] width 737 height 57
click at [572, 110] on div "Malaria Confirmed Typhoid fever Confirmed" at bounding box center [621, 118] width 735 height 32
type input "cough"
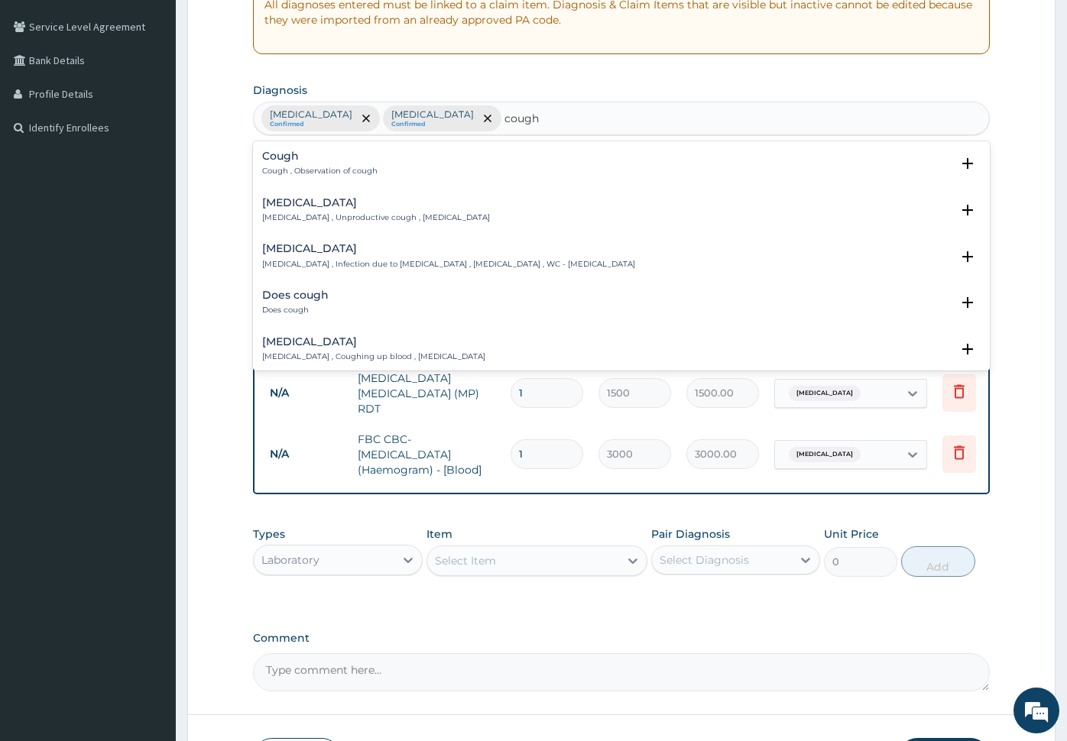
click at [296, 161] on h4 "Cough" at bounding box center [319, 156] width 115 height 11
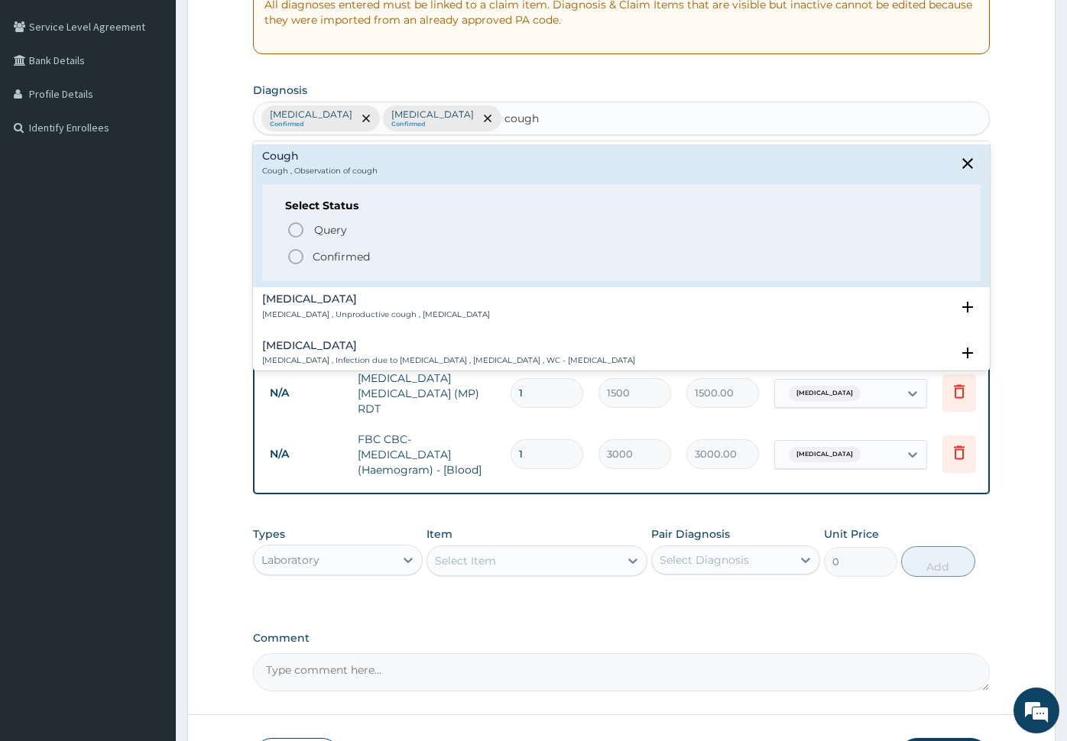
click at [293, 252] on icon "status option filled" at bounding box center [296, 257] width 18 height 18
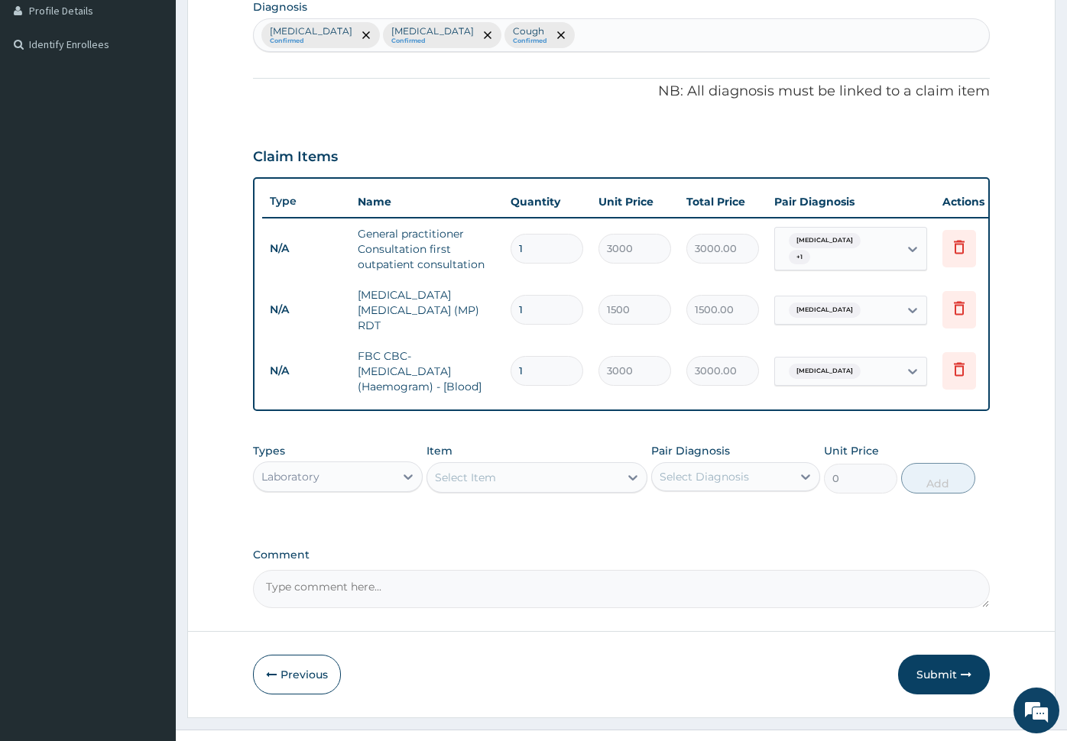
scroll to position [422, 0]
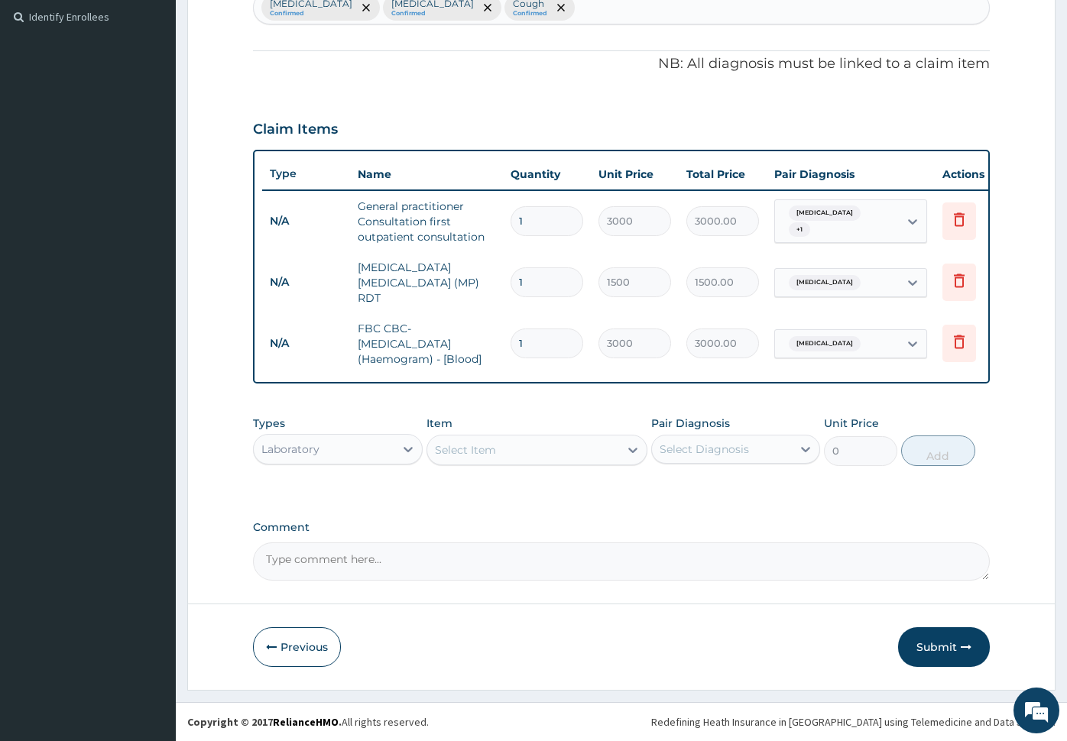
click at [334, 431] on div "Types Laboratory" at bounding box center [338, 441] width 170 height 50
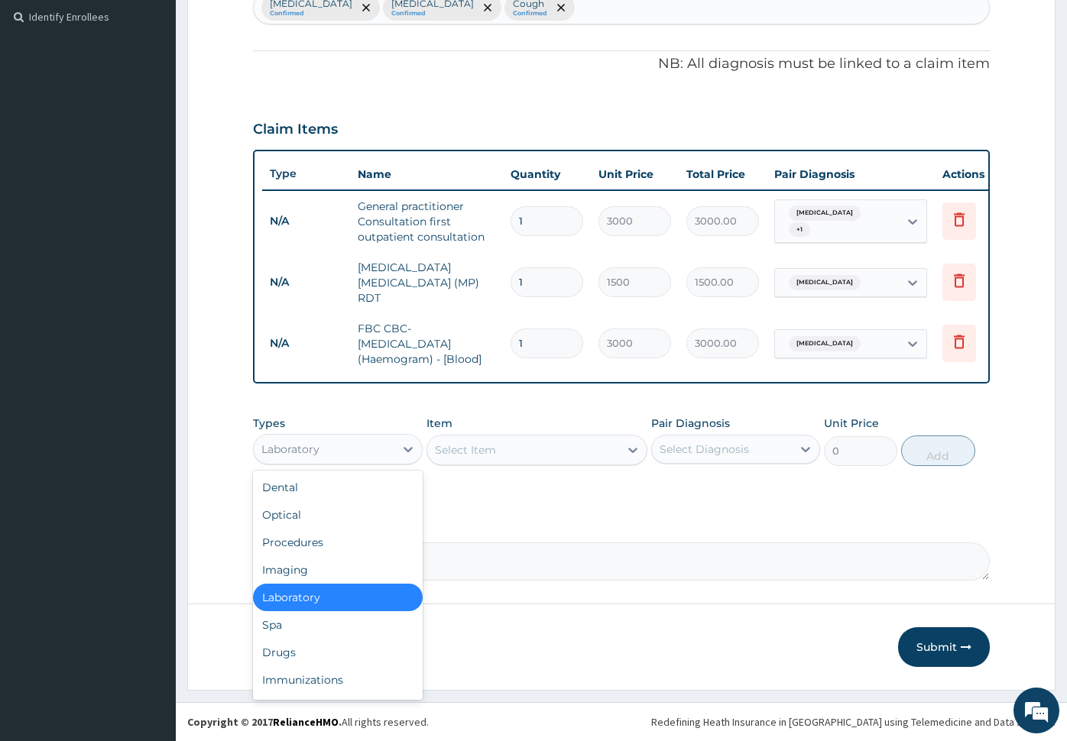
click at [331, 441] on div "Laboratory" at bounding box center [324, 449] width 141 height 24
click at [317, 651] on div "Drugs" at bounding box center [338, 653] width 170 height 28
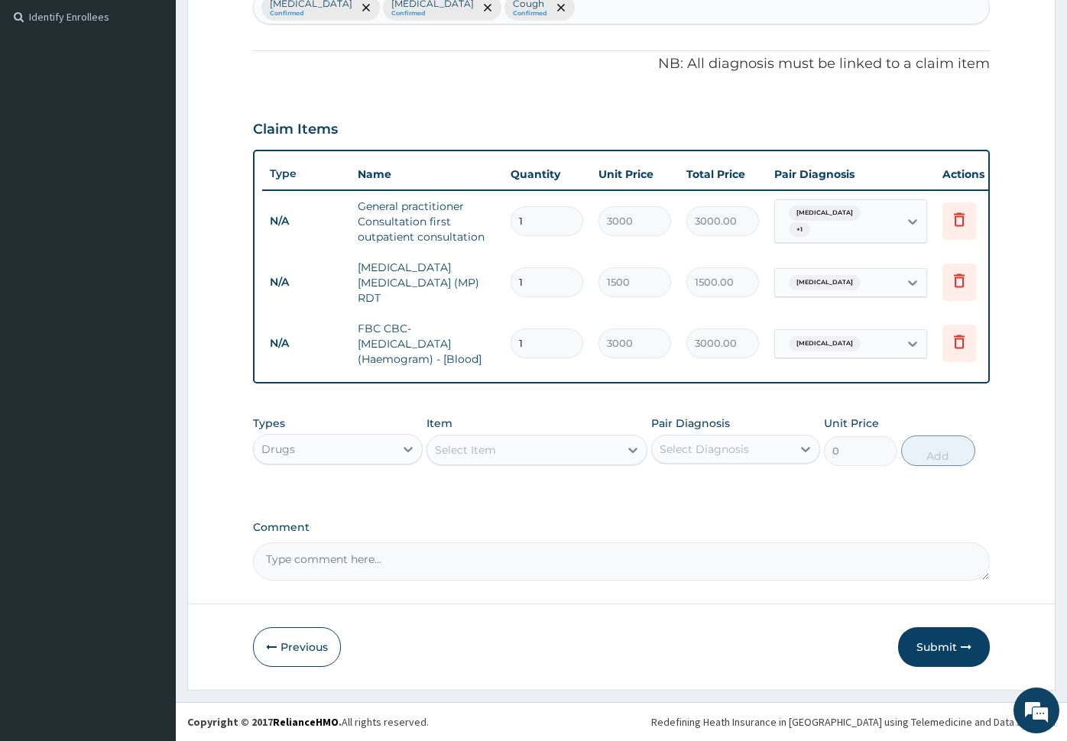
click at [565, 449] on div "Select Item" at bounding box center [523, 450] width 192 height 24
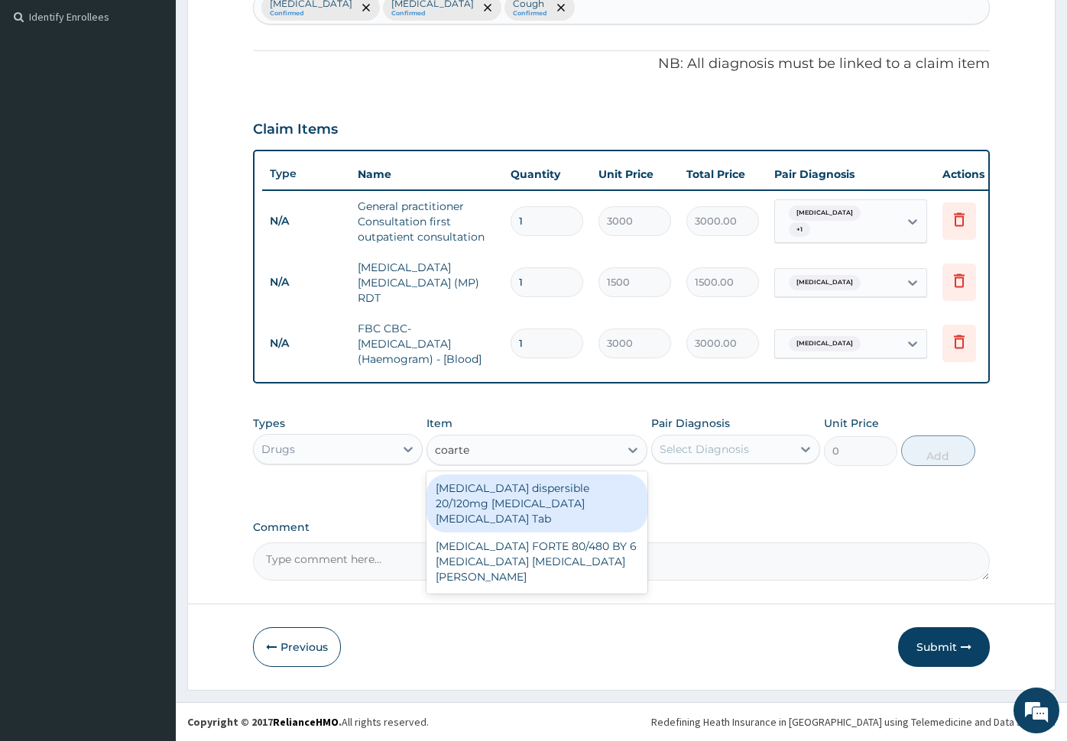
type input "coartem"
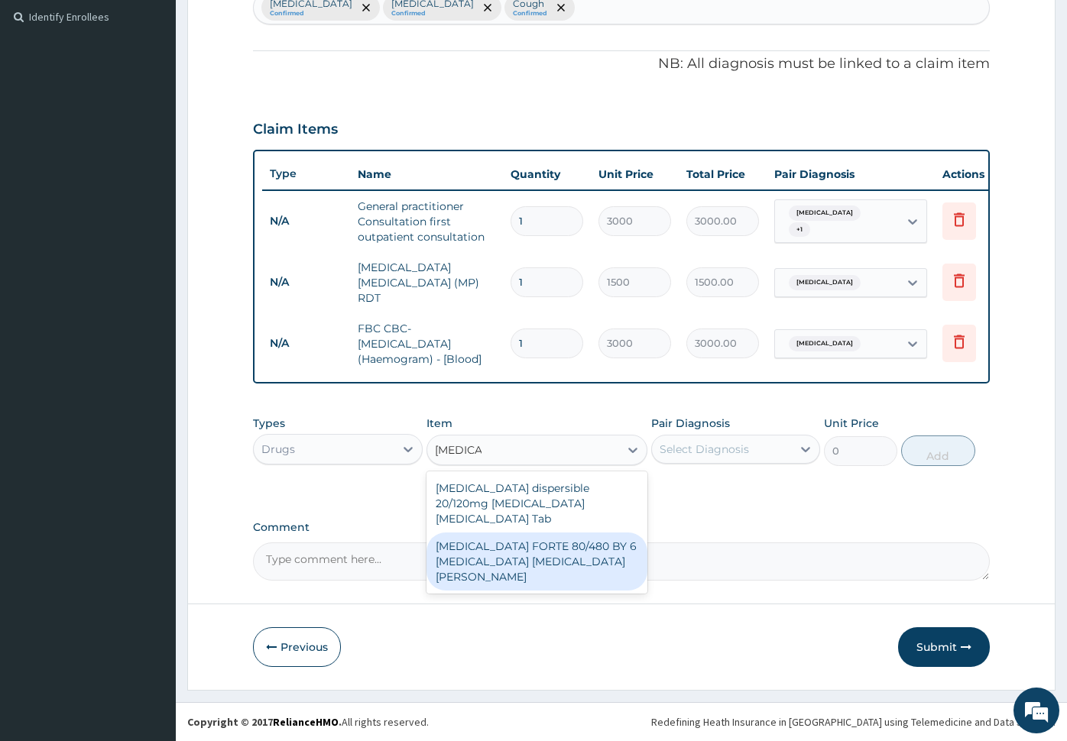
type input "4830"
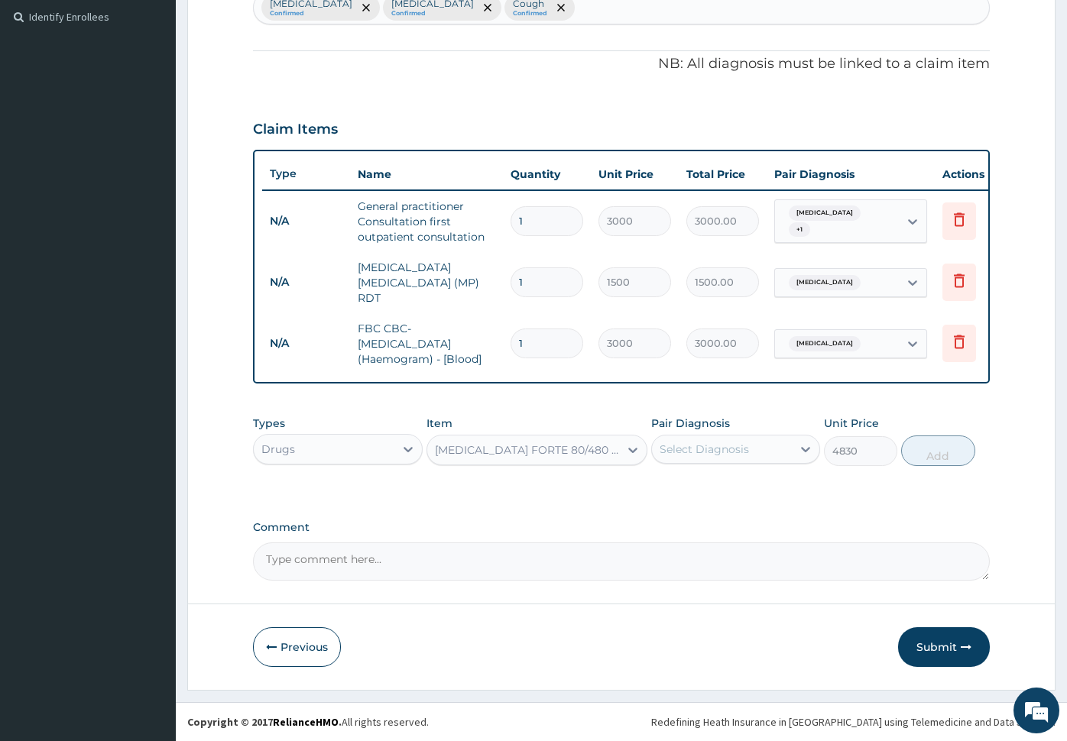
click at [701, 455] on div "Select Diagnosis" at bounding box center [704, 449] width 89 height 15
click at [721, 491] on div "Malaria" at bounding box center [736, 488] width 170 height 31
checkbox input "true"
click at [903, 452] on button "Add" at bounding box center [937, 451] width 73 height 31
type input "0"
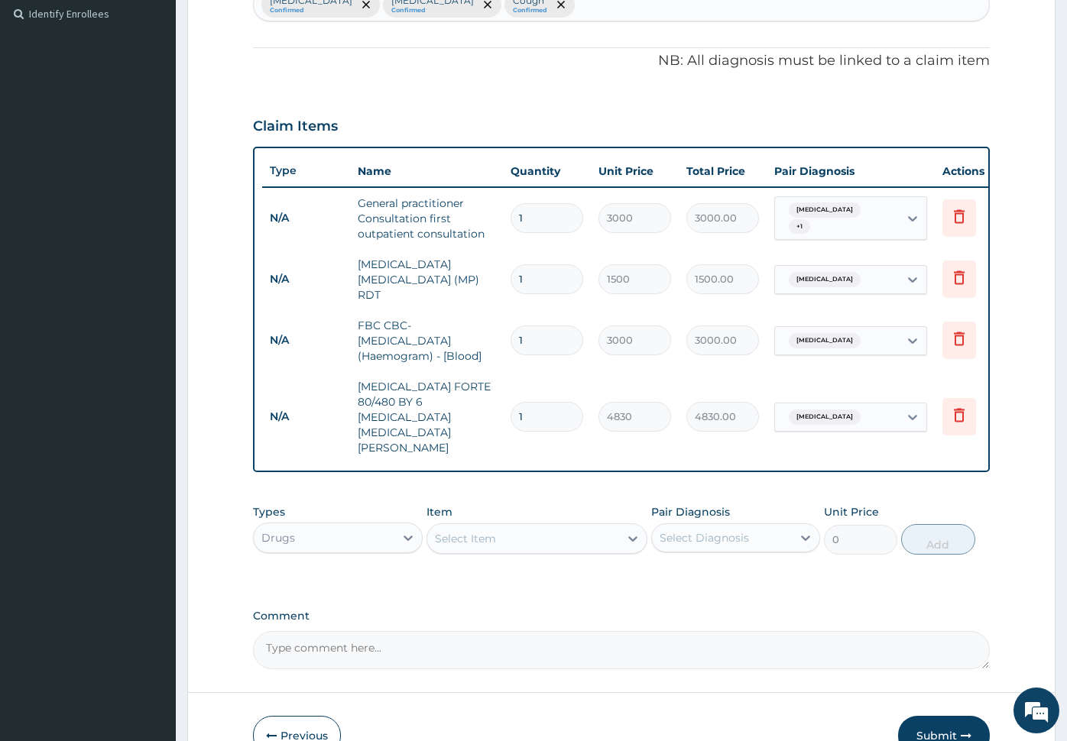
click at [563, 527] on div "Select Item" at bounding box center [523, 539] width 192 height 24
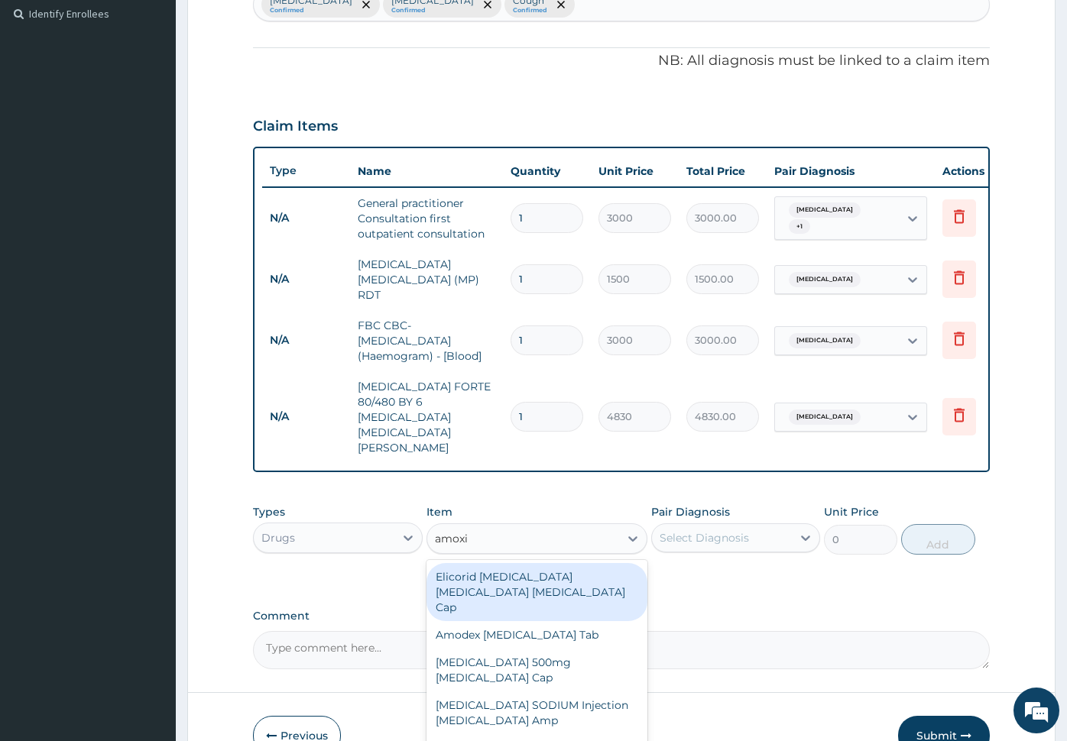
type input "amoxil"
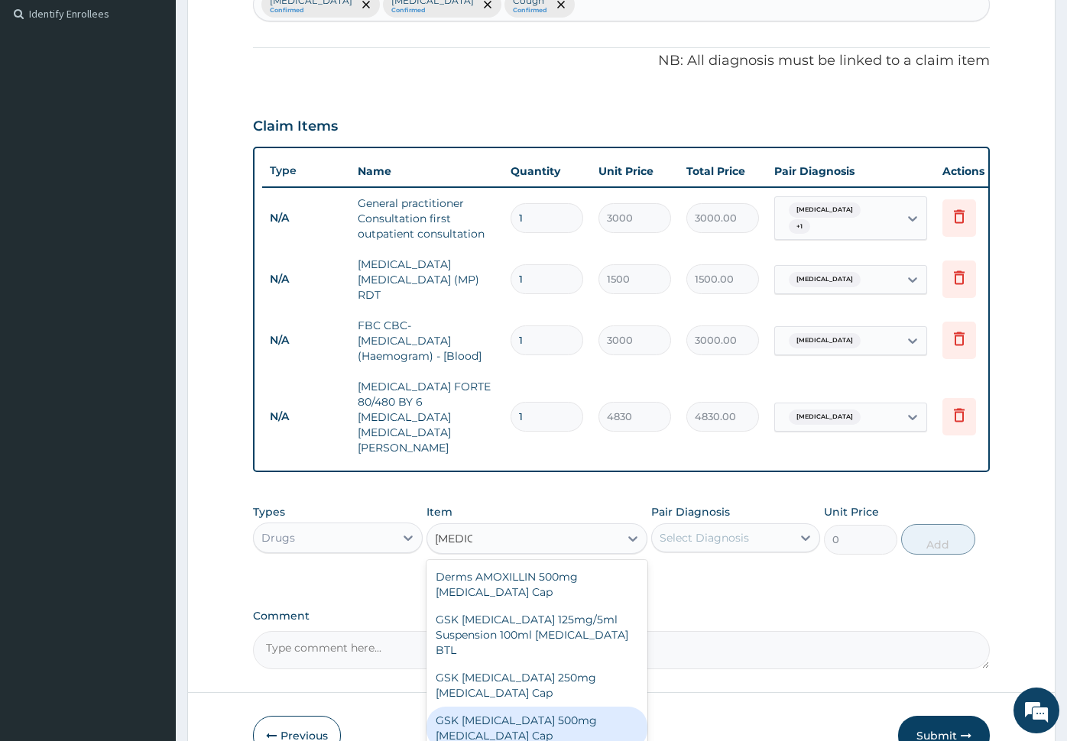
click at [520, 676] on div "Derms AMOXILLIN 500mg Amoxicillin Cap GSK AMOXIL 125mg/5ml Suspension 100ml Amo…" at bounding box center [536, 656] width 221 height 193
click at [533, 707] on div "GSK AMOXIL 500mg Amoxicillin Cap" at bounding box center [536, 728] width 221 height 43
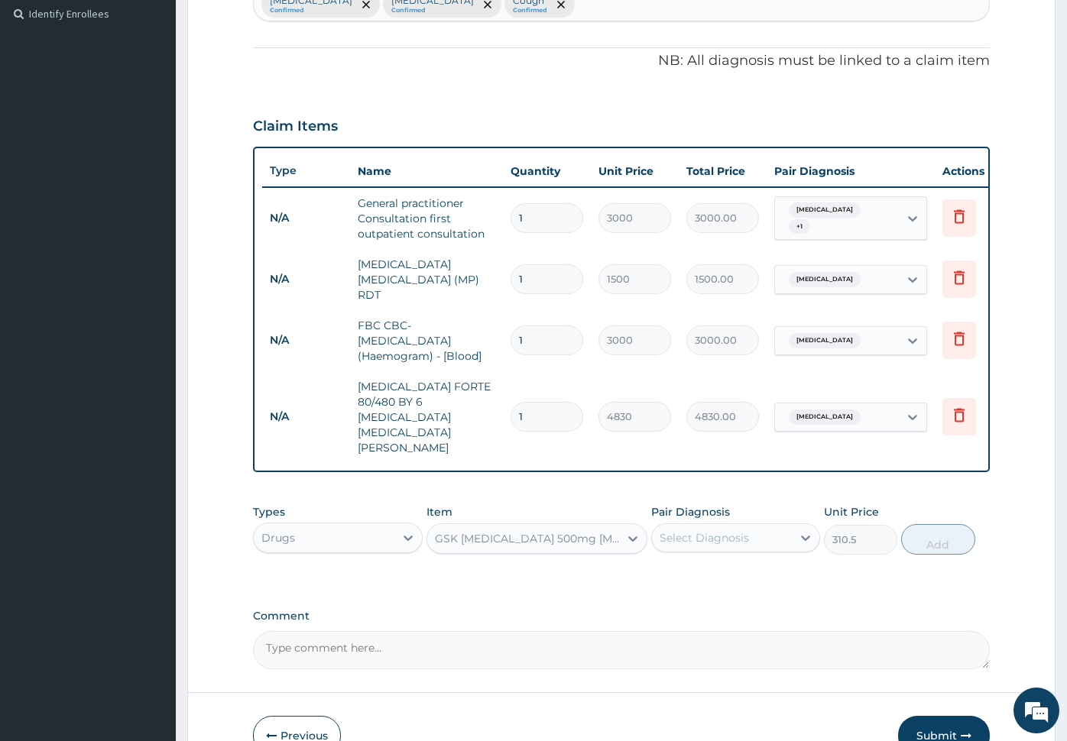
click at [532, 531] on div "GSK AMOXIL 500mg Amoxicillin Cap" at bounding box center [528, 538] width 186 height 15
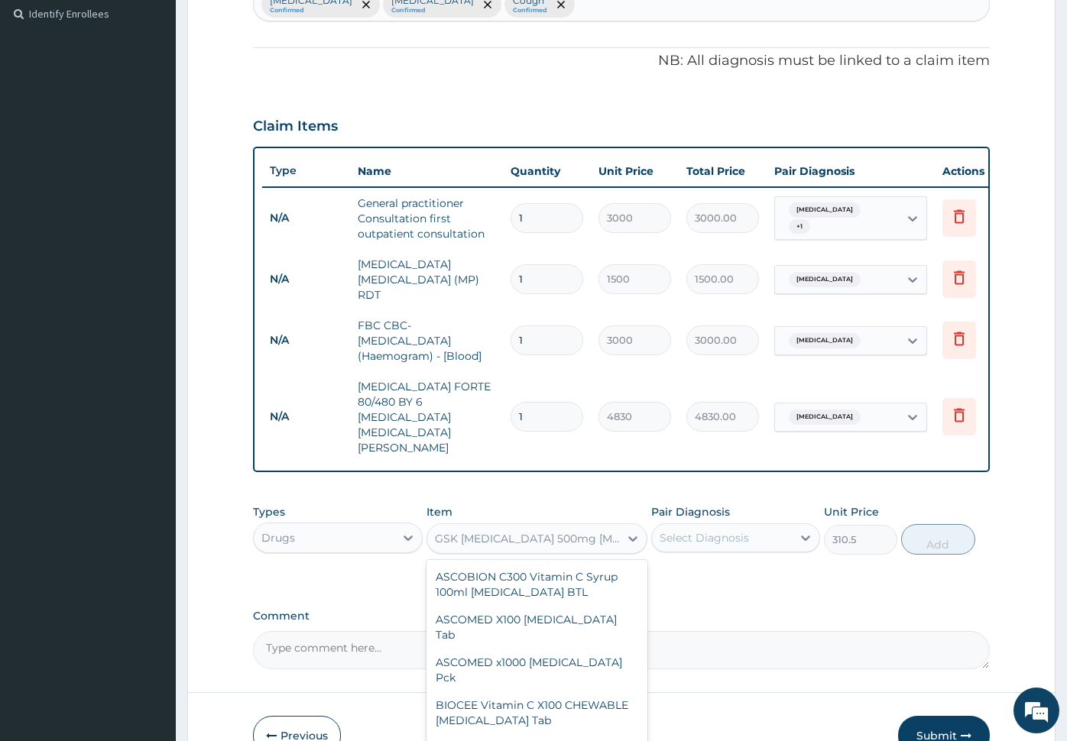
scroll to position [42026, 0]
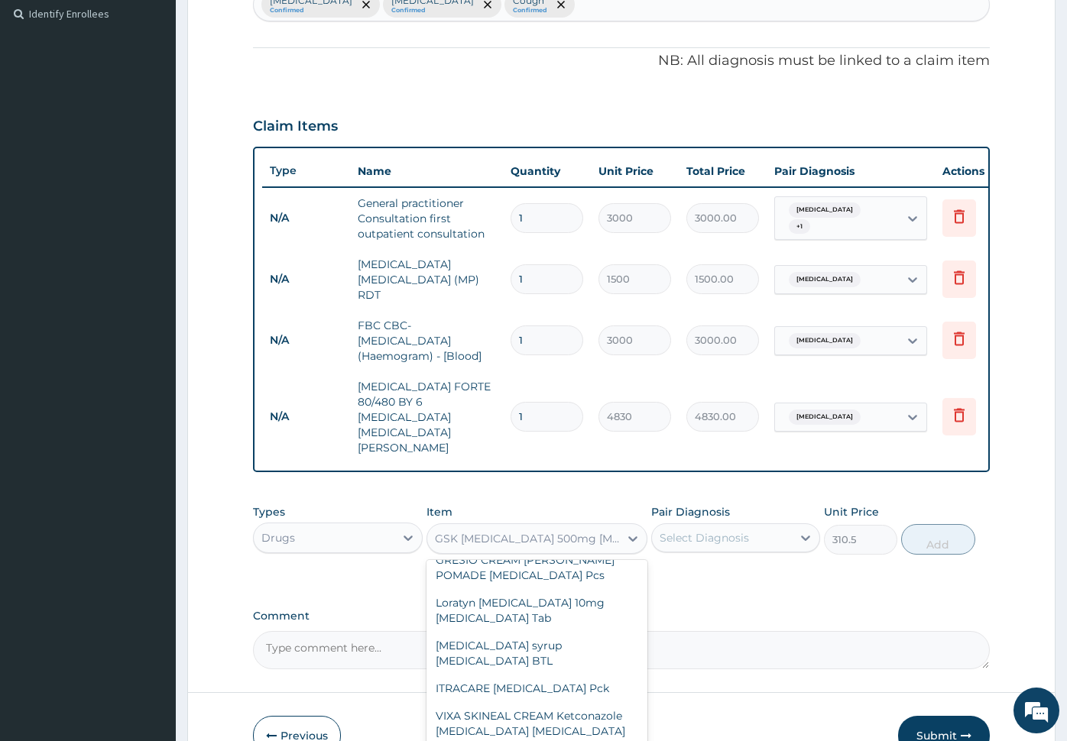
type input "1725"
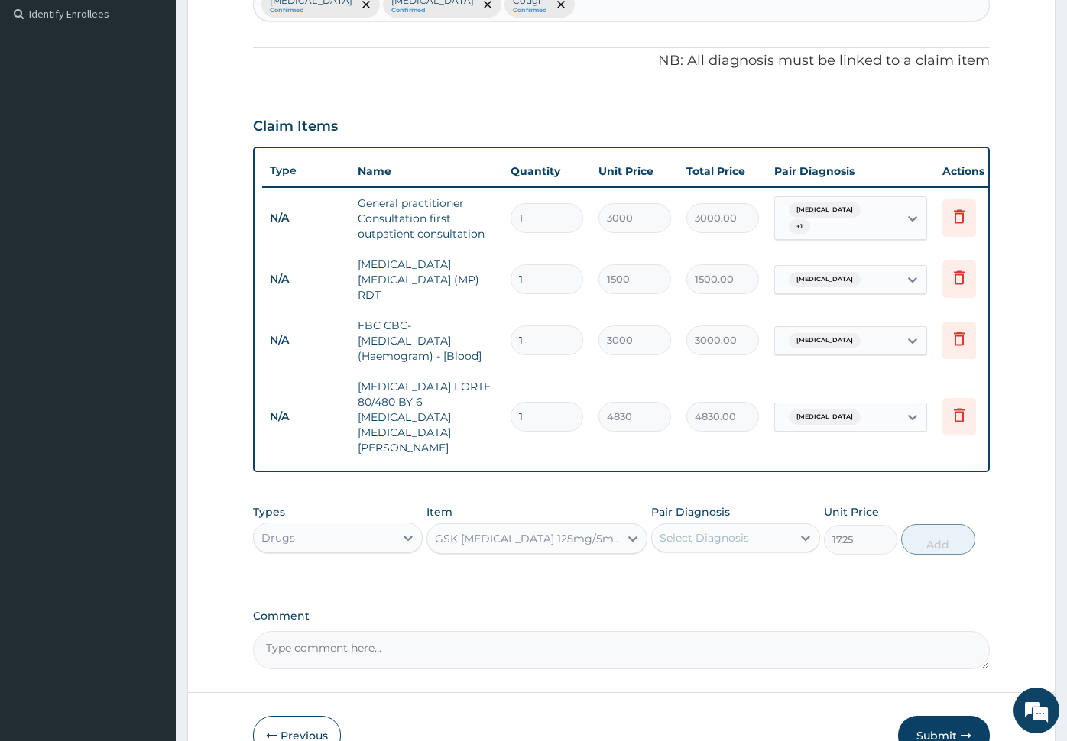
click at [737, 530] on div "Select Diagnosis" at bounding box center [704, 537] width 89 height 15
click at [725, 599] on label "Typhoid fever" at bounding box center [723, 606] width 95 height 15
checkbox input "true"
click at [926, 524] on button "Add" at bounding box center [937, 539] width 73 height 31
type input "0"
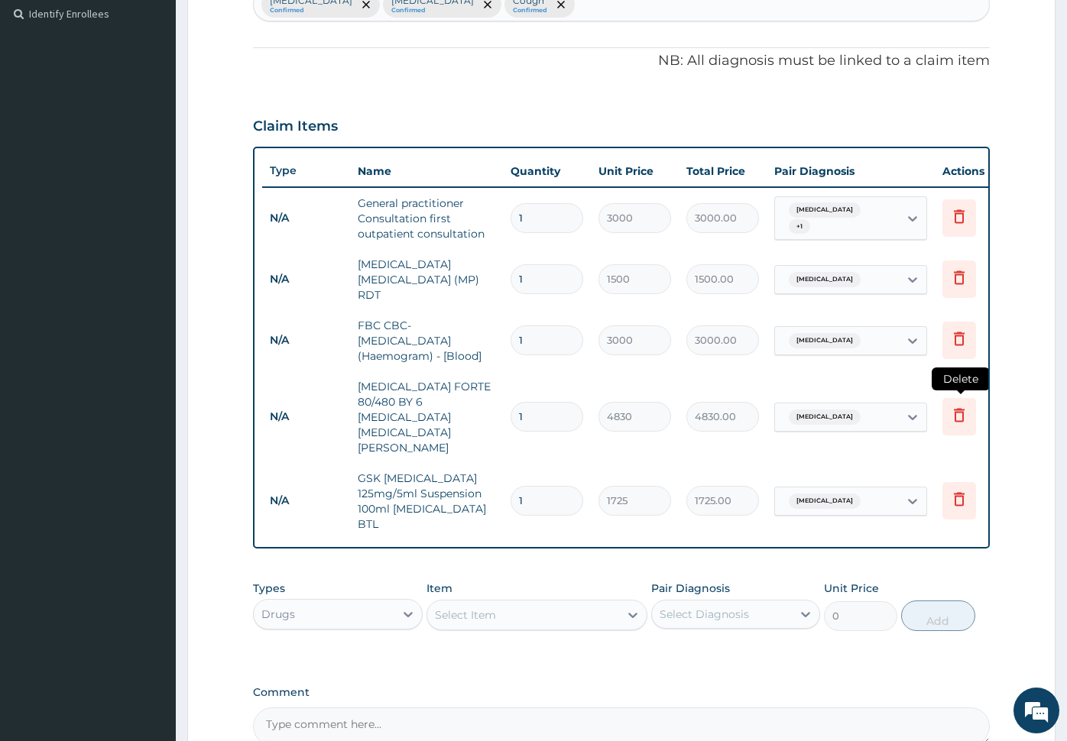
click at [960, 409] on icon at bounding box center [959, 416] width 11 height 14
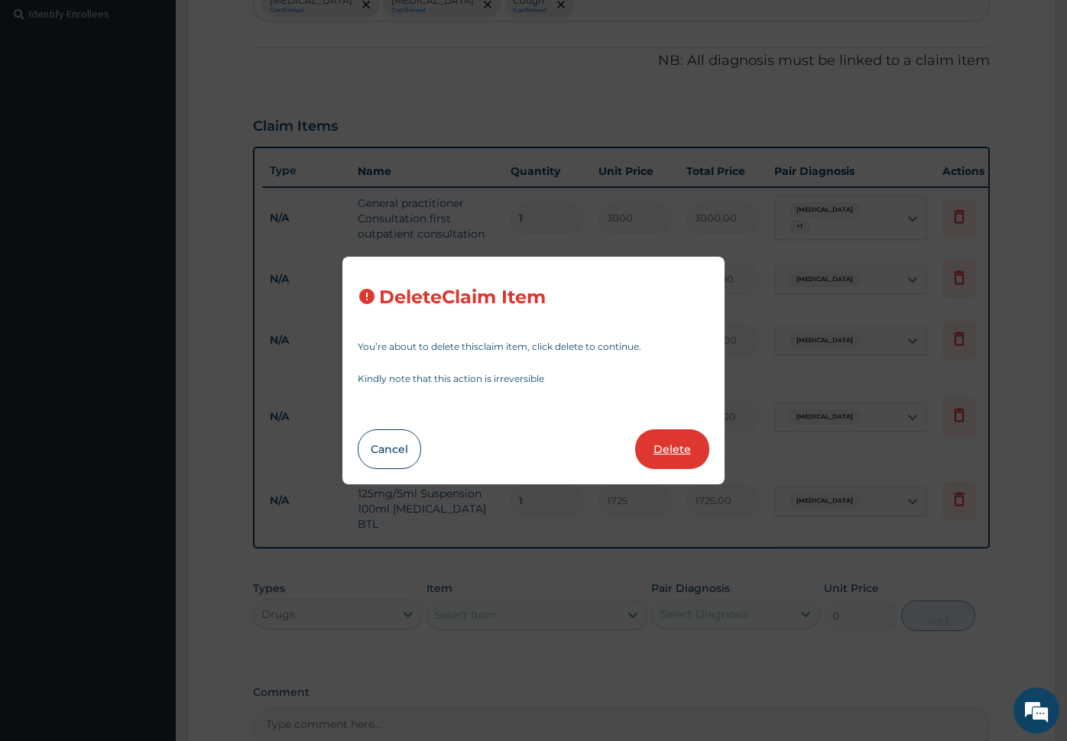
click at [666, 451] on button "Delete" at bounding box center [672, 449] width 74 height 40
type input "1725"
type input "1725.00"
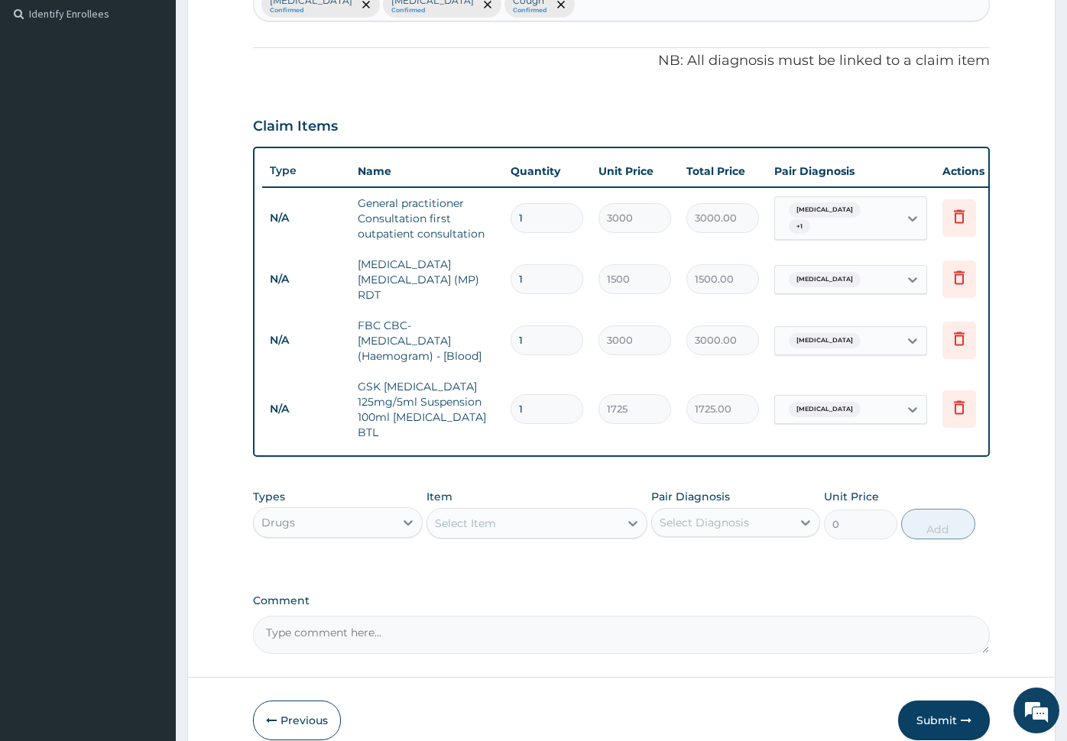
click at [485, 516] on div "Select Item" at bounding box center [465, 523] width 61 height 15
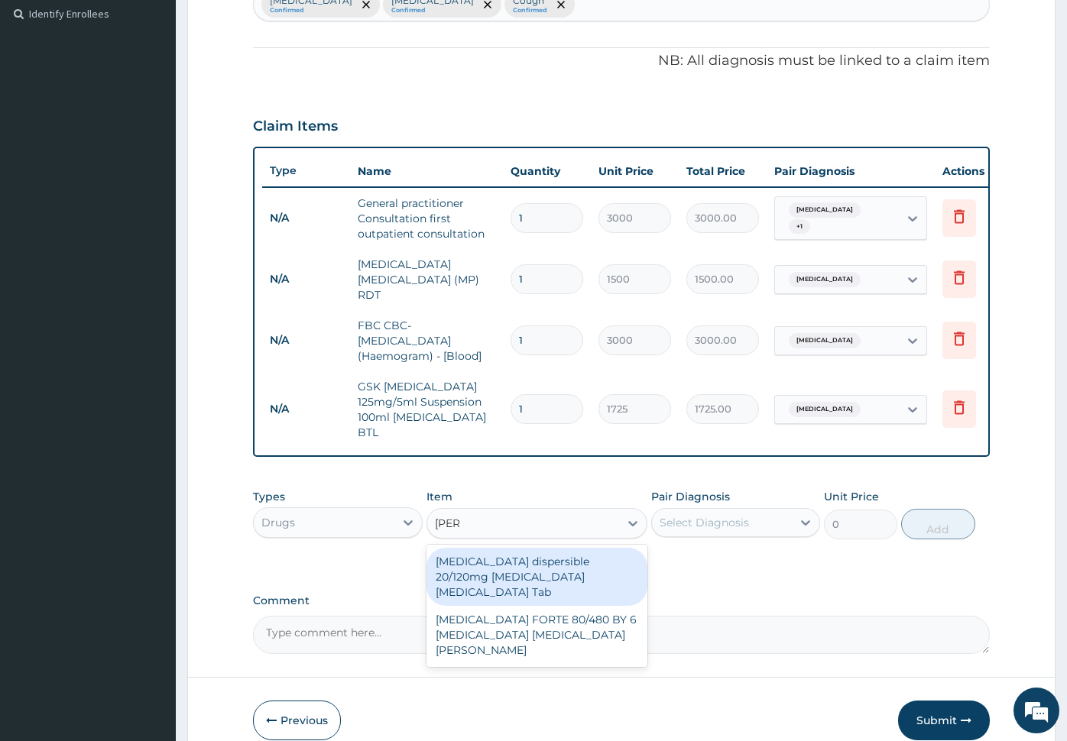
type input "coart"
click at [533, 566] on div "Coartem dispersible 20/120mg Artemether Lumefantrine Tab" at bounding box center [536, 577] width 221 height 58
type input "776.25"
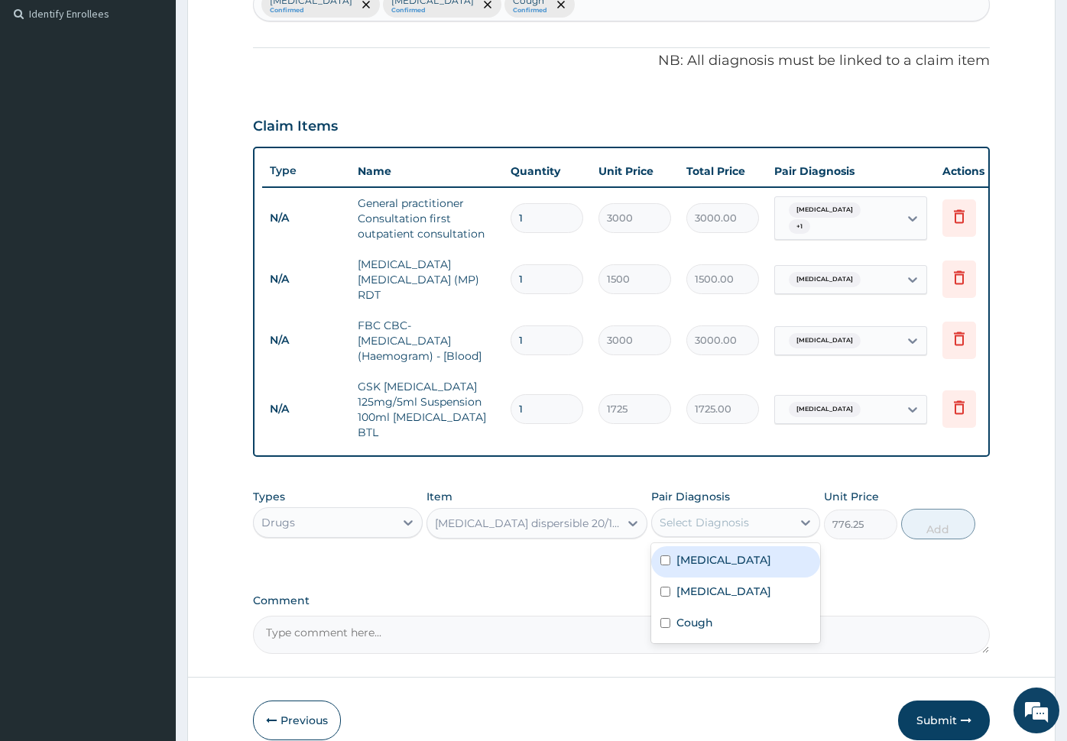
click at [734, 515] on div "Select Diagnosis" at bounding box center [704, 522] width 89 height 15
click at [733, 553] on div "Malaria" at bounding box center [736, 561] width 170 height 31
checkbox input "true"
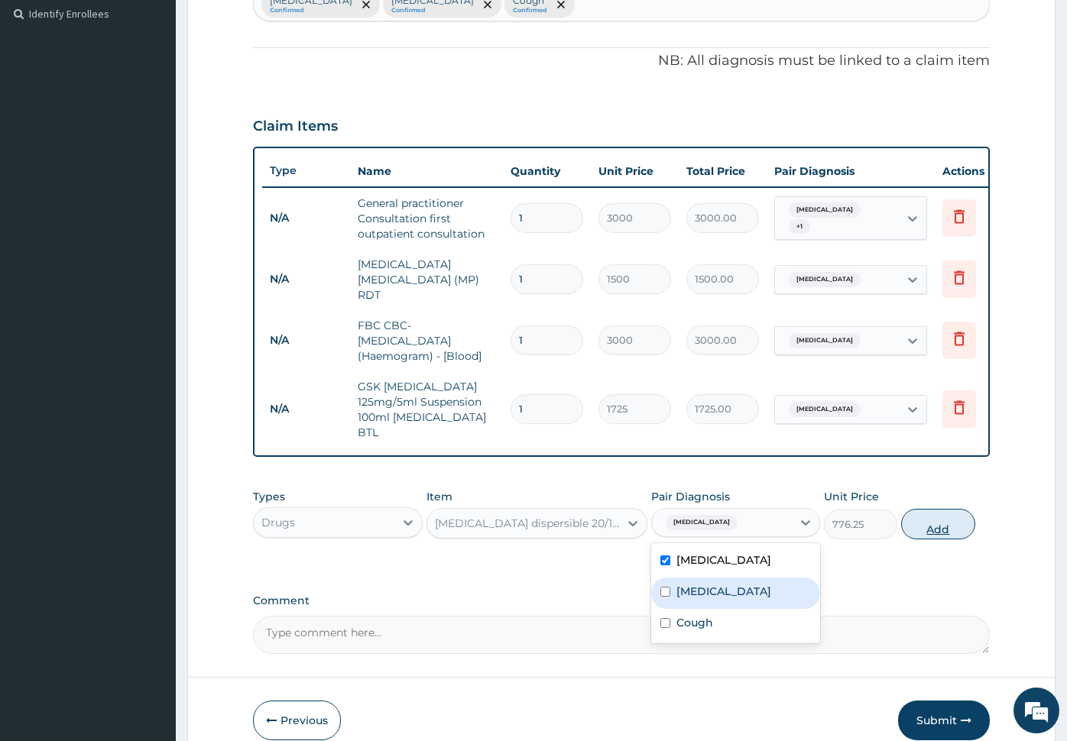
click at [932, 510] on button "Add" at bounding box center [937, 524] width 73 height 31
type input "0"
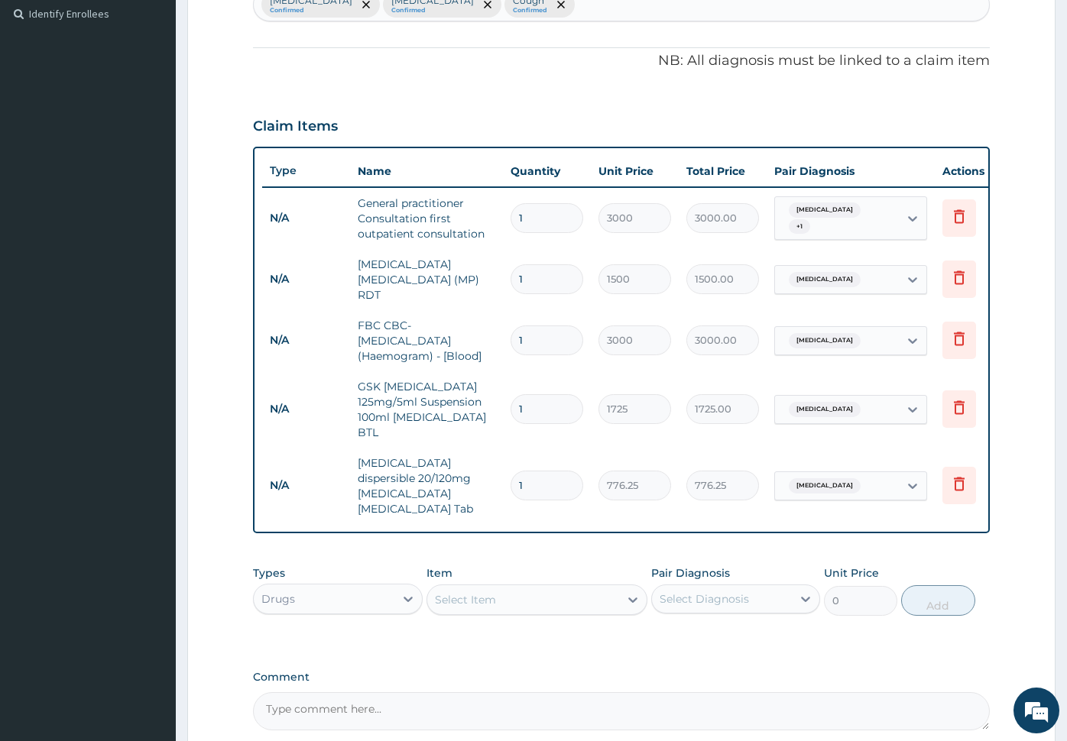
click at [518, 588] on div "Select Item" at bounding box center [523, 600] width 192 height 24
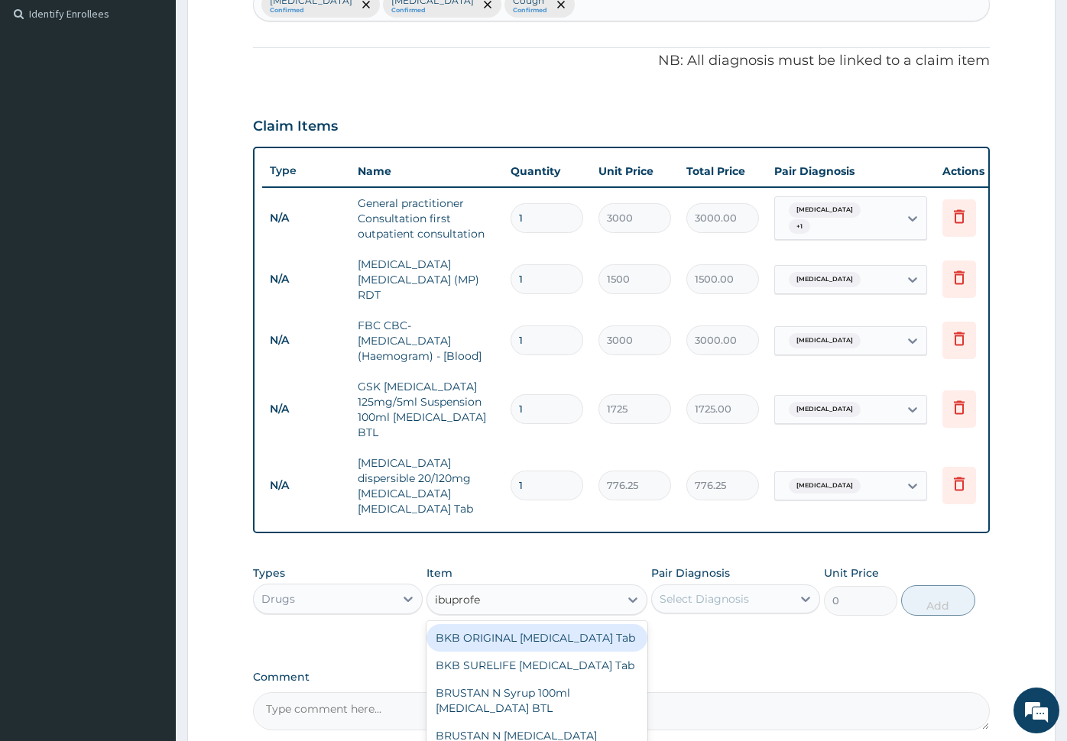
type input "ibuprofen"
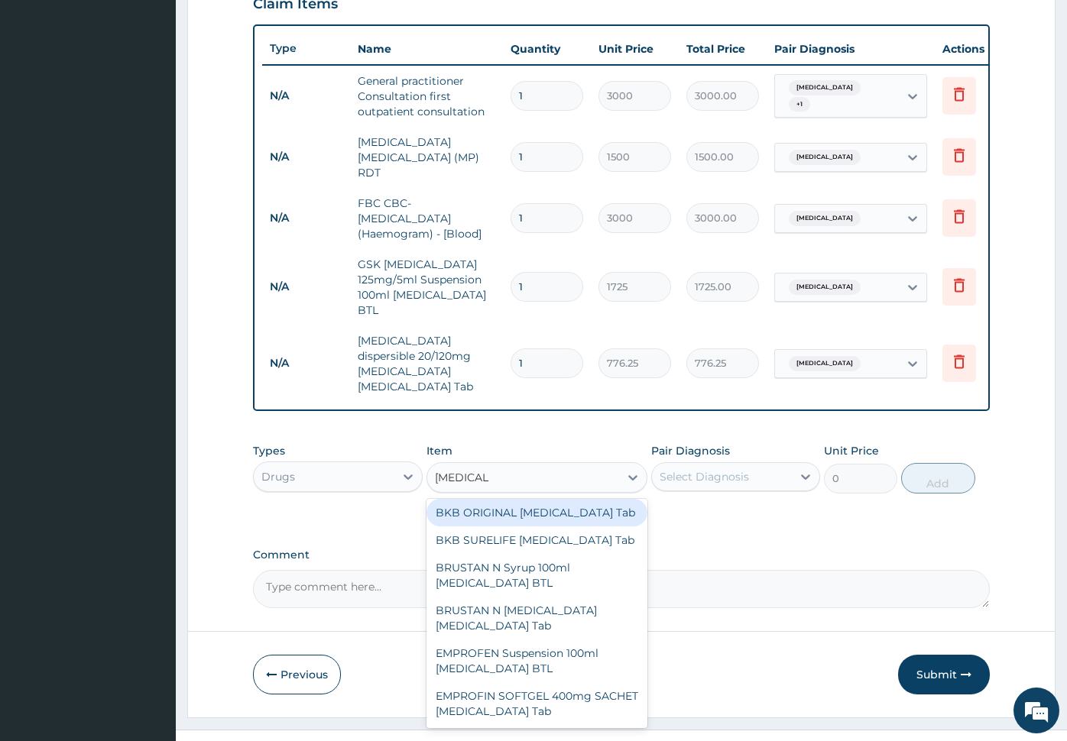
scroll to position [17, 0]
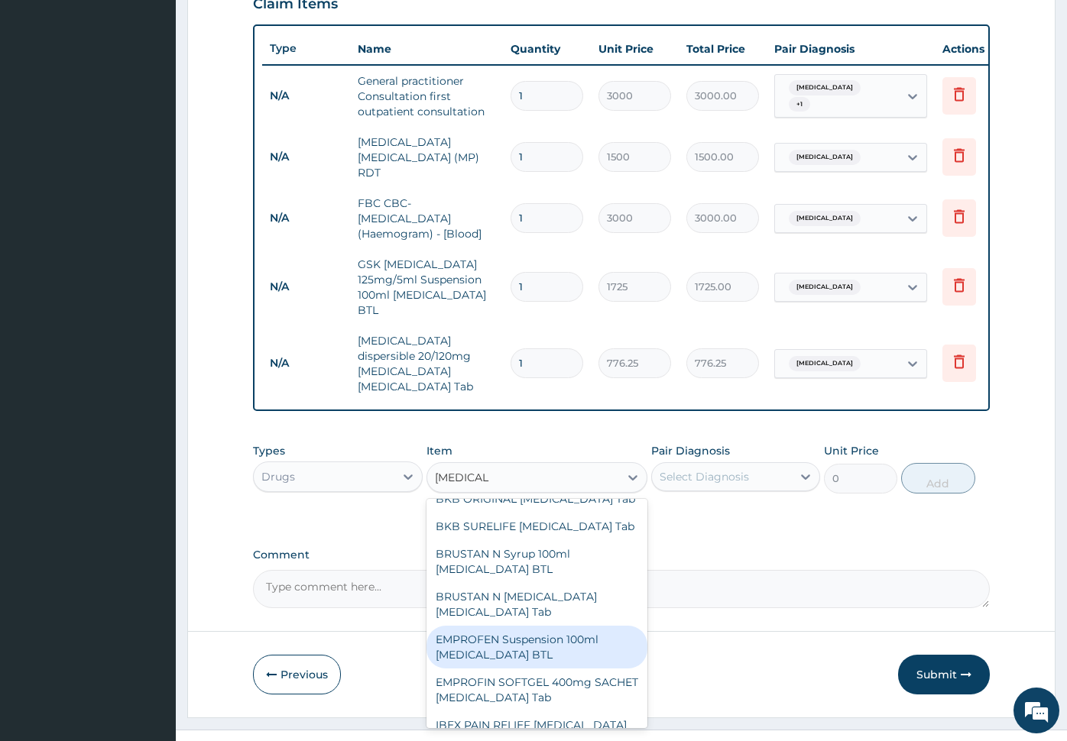
click at [558, 626] on div "EMPROFEN Suspension 100ml Ibuprofen BTL" at bounding box center [536, 647] width 221 height 43
type input "793.5"
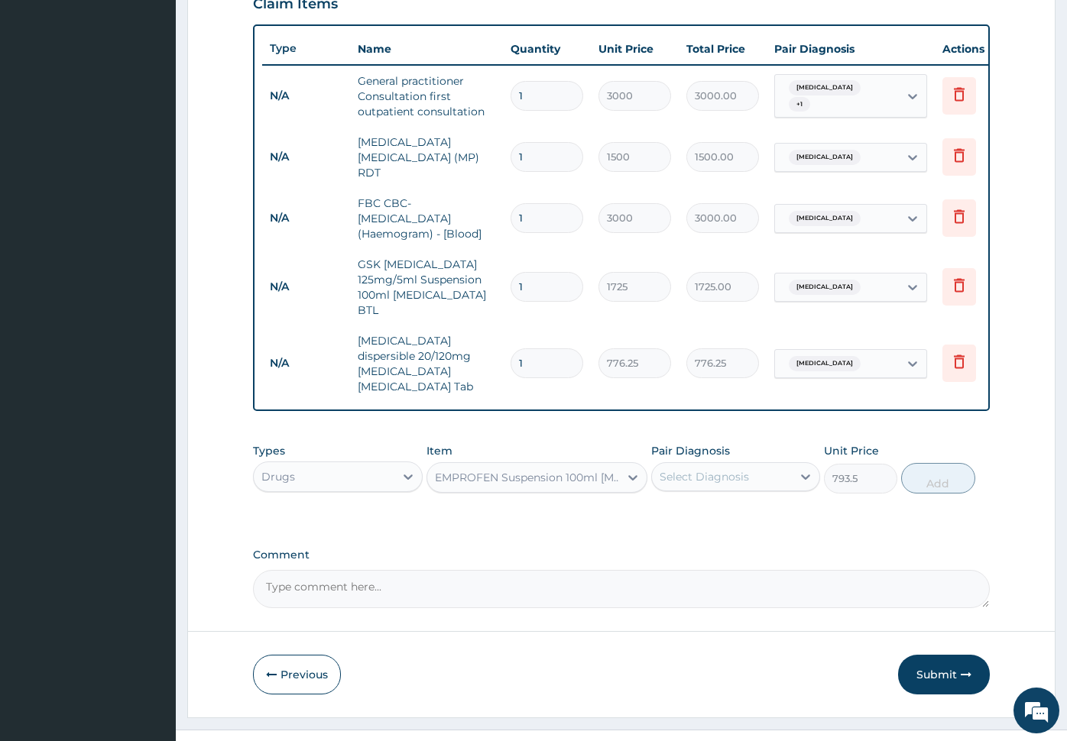
click at [698, 469] on div "Select Diagnosis" at bounding box center [704, 476] width 89 height 15
click at [728, 501] on div "Malaria" at bounding box center [736, 516] width 170 height 31
checkbox input "true"
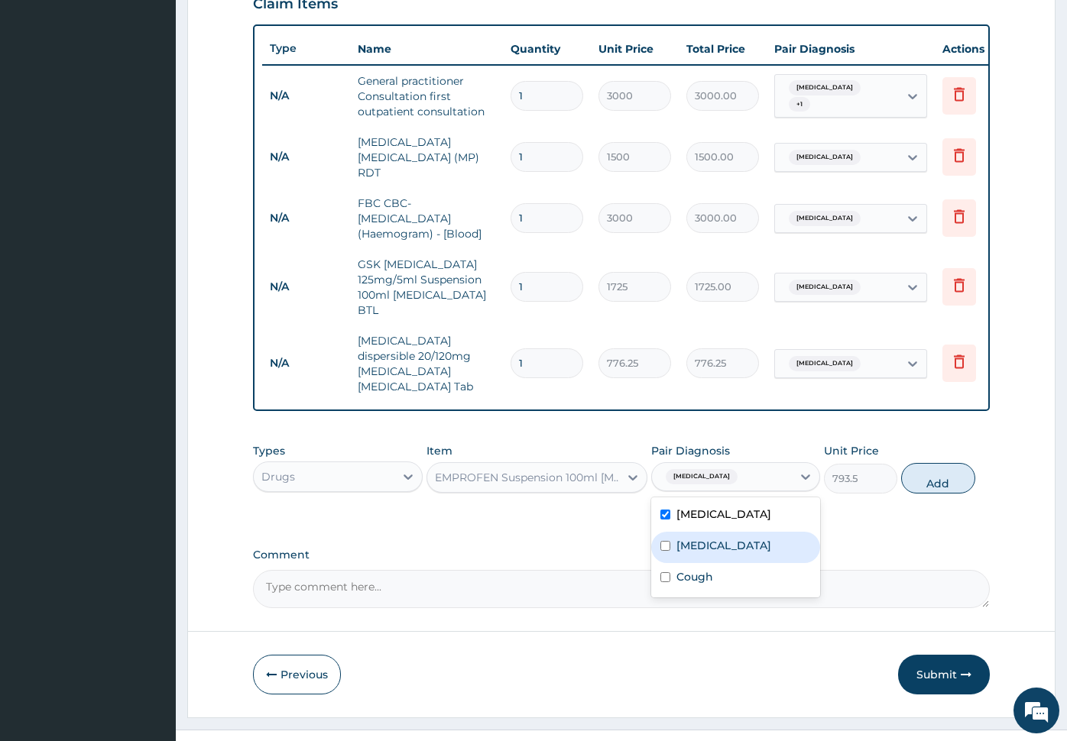
click at [727, 538] on label "Typhoid fever" at bounding box center [723, 545] width 95 height 15
checkbox input "true"
click at [930, 463] on button "Add" at bounding box center [937, 478] width 73 height 31
type input "0"
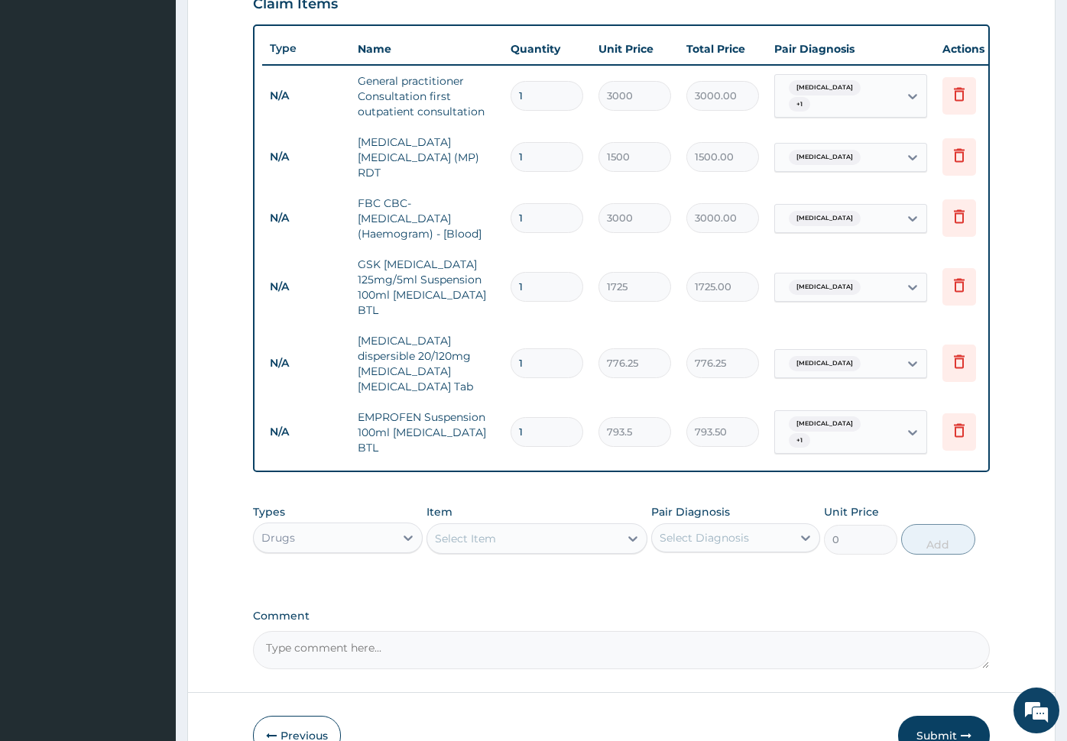
click at [535, 527] on div "Select Item" at bounding box center [523, 539] width 192 height 24
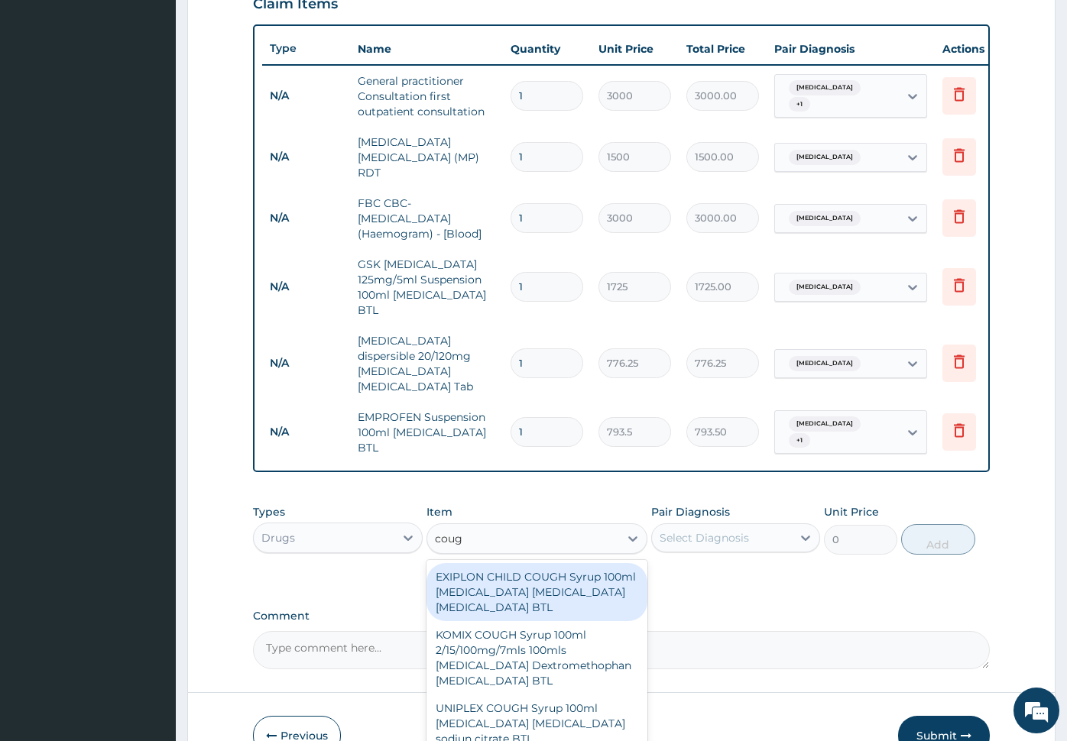
type input "cough"
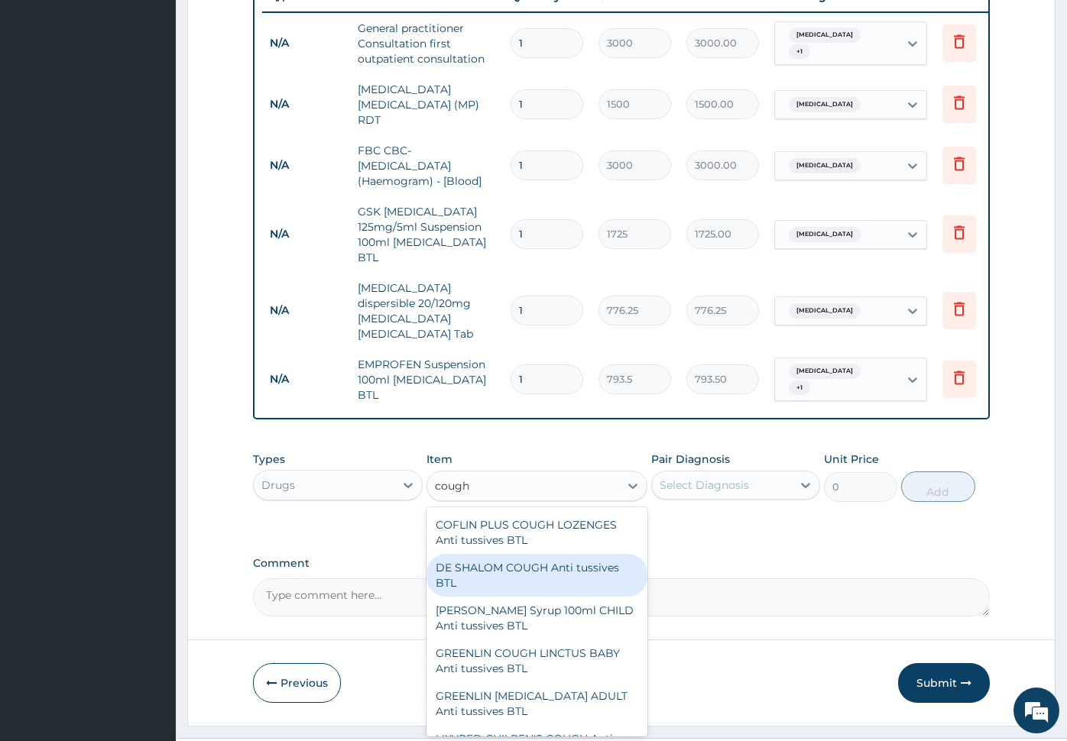
scroll to position [570, 0]
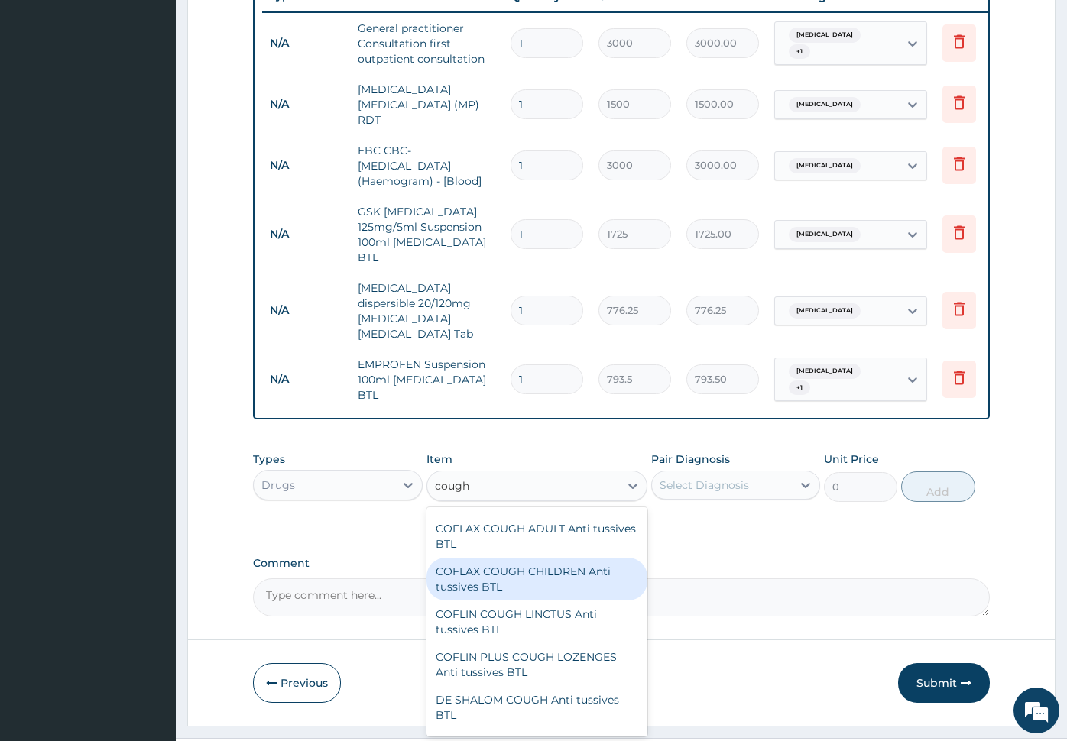
click at [557, 576] on div "COFLAX COUGH CHILDREN Anti tussives BTL" at bounding box center [536, 579] width 221 height 43
type input "690"
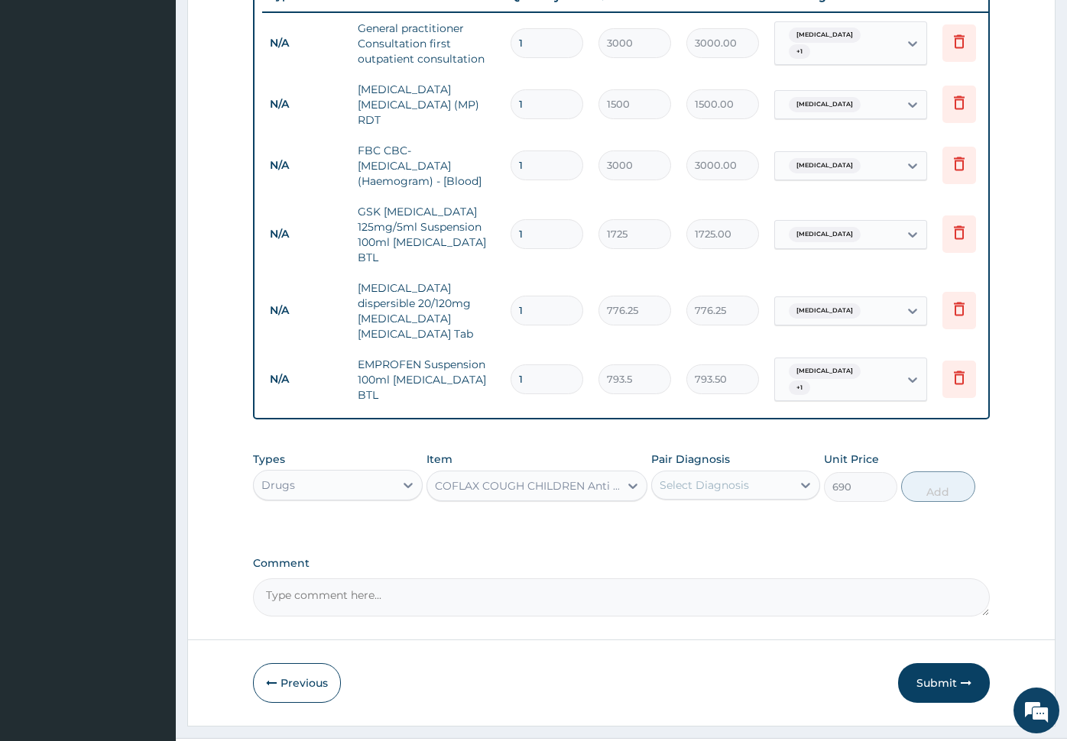
click at [741, 478] on div "Select Diagnosis" at bounding box center [704, 485] width 89 height 15
click at [732, 572] on div "Cough" at bounding box center [736, 587] width 170 height 31
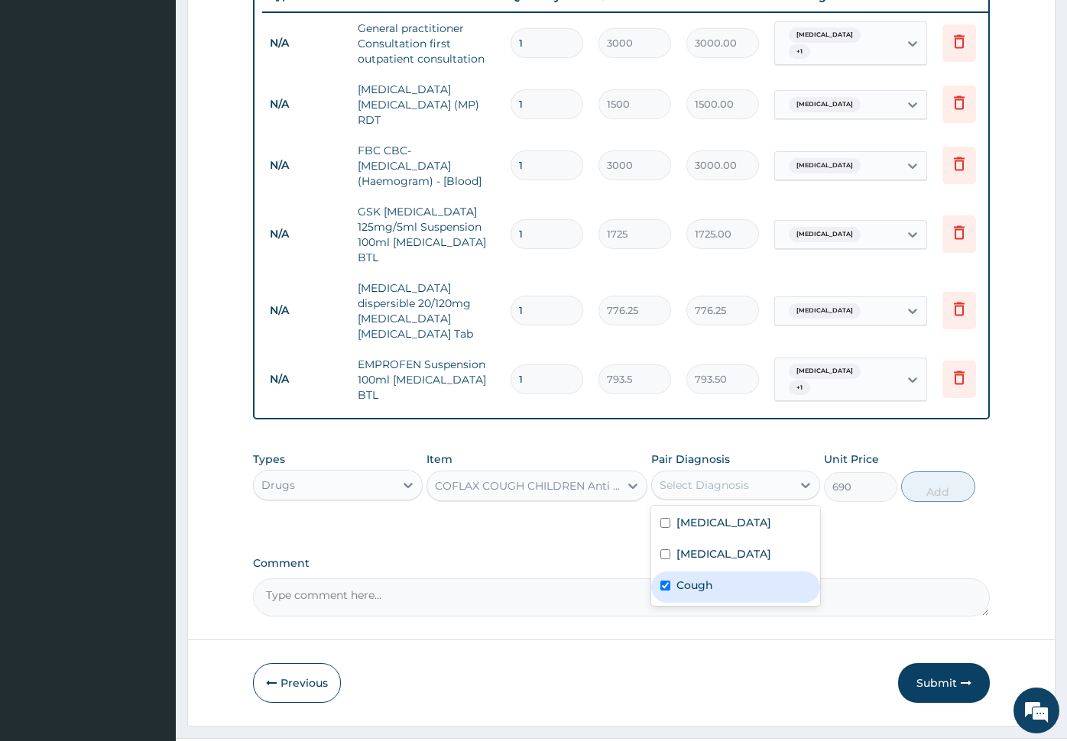
checkbox input "true"
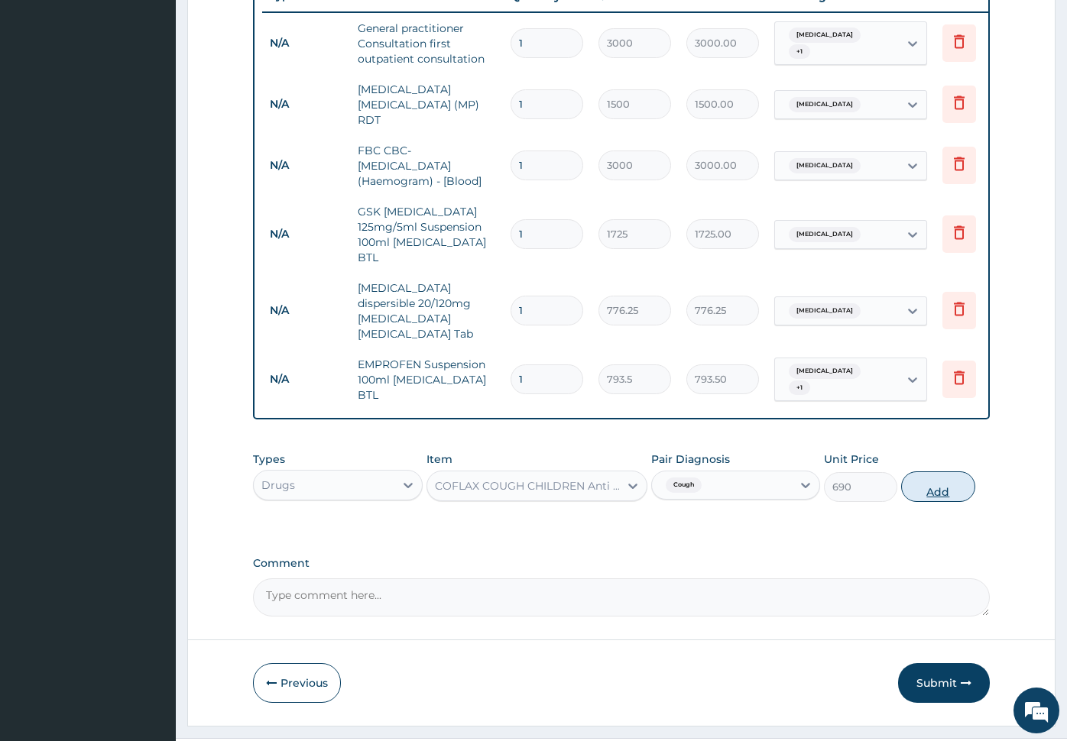
click at [941, 472] on button "Add" at bounding box center [937, 487] width 73 height 31
type input "0"
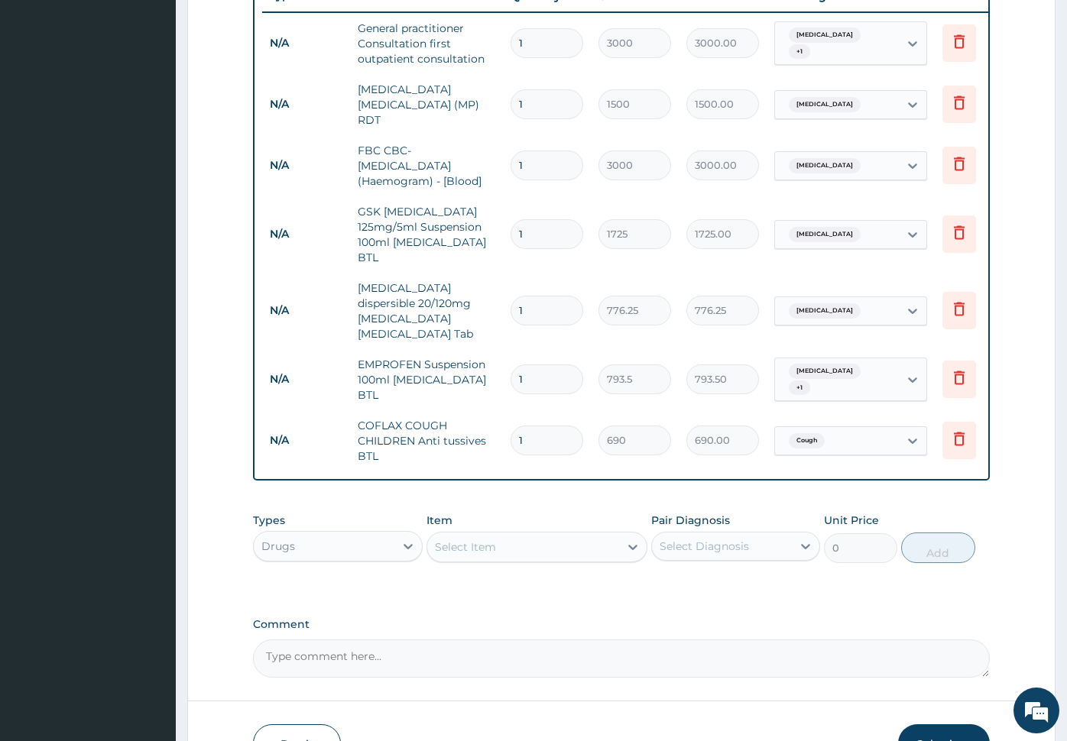
click at [475, 640] on textarea "Comment" at bounding box center [621, 659] width 737 height 38
type textarea "headache, fever, catarrh."
click at [931, 724] on button "Submit" at bounding box center [944, 744] width 92 height 40
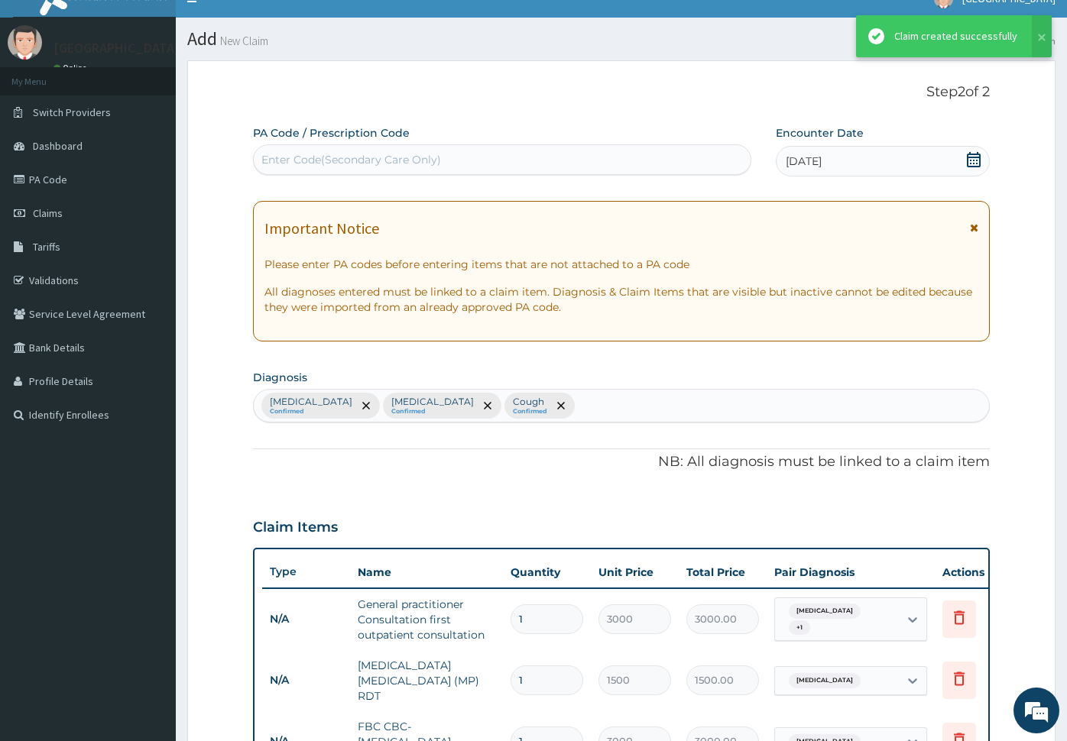
scroll to position [597, 0]
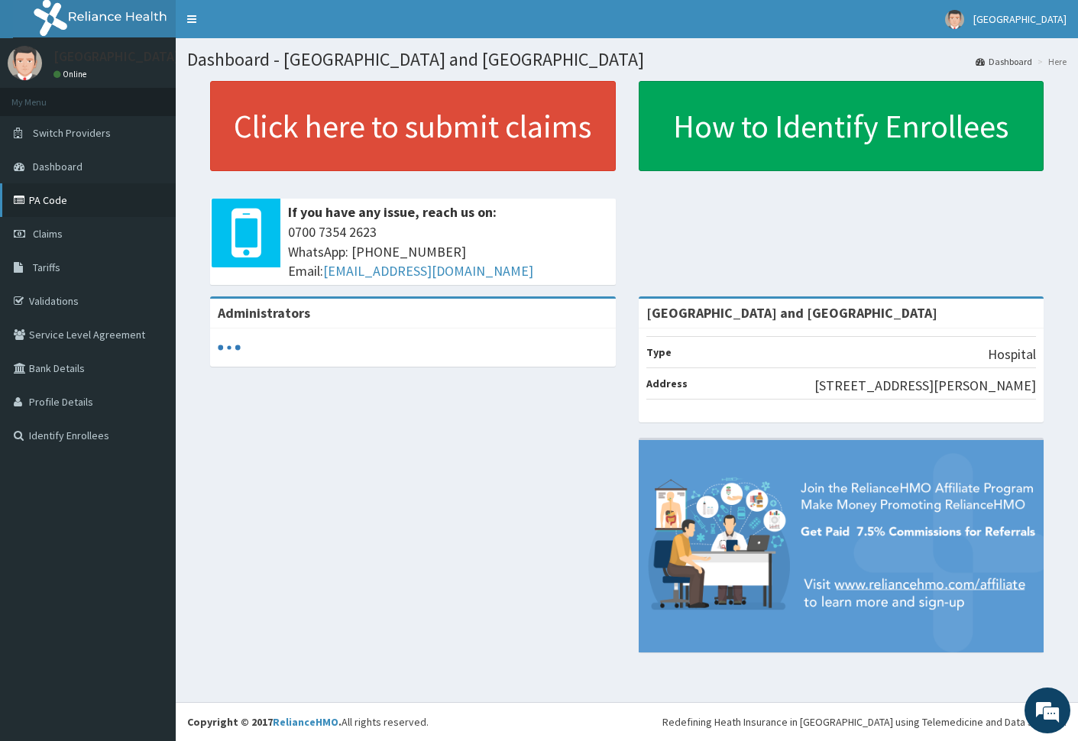
click at [42, 198] on link "PA Code" at bounding box center [88, 200] width 176 height 34
